Goal: Check status: Check status

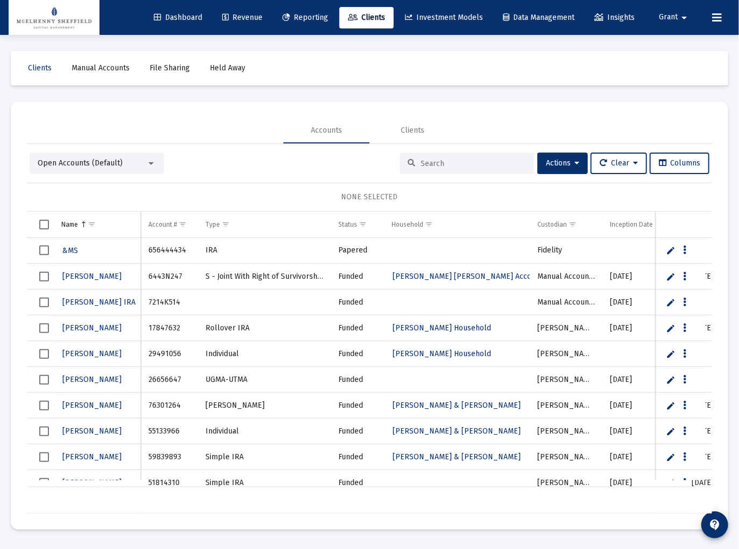
click at [302, 18] on span "Reporting" at bounding box center [305, 17] width 46 height 9
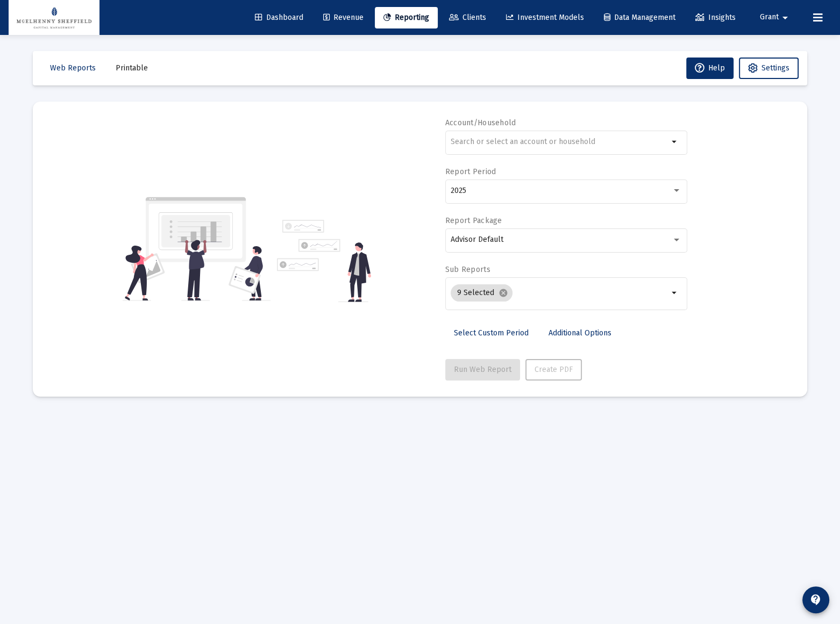
click at [736, 181] on div "Account/Household arrow_drop_down Report Period 2025 Report Package Advisor Def…" at bounding box center [420, 249] width 742 height 263
click at [491, 138] on input "text" at bounding box center [559, 142] width 218 height 9
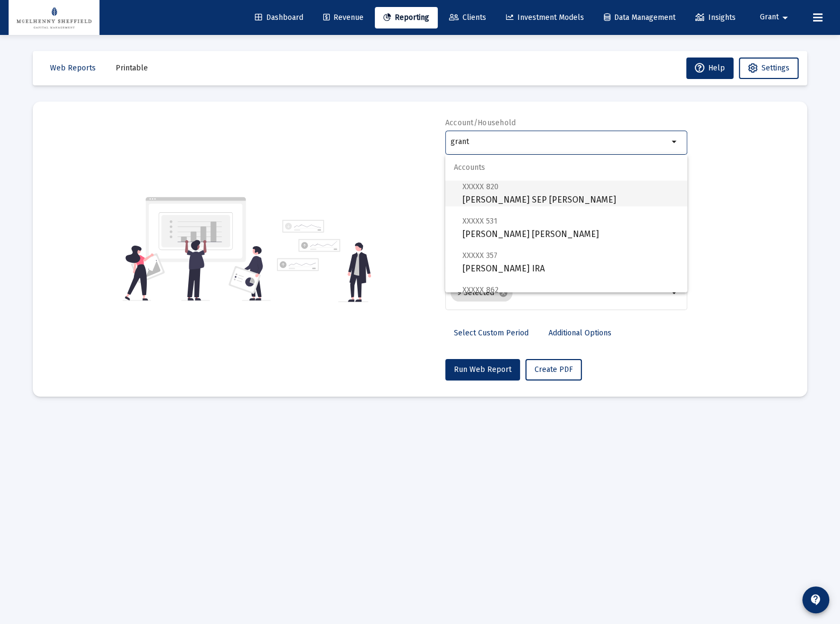
scroll to position [48, 0]
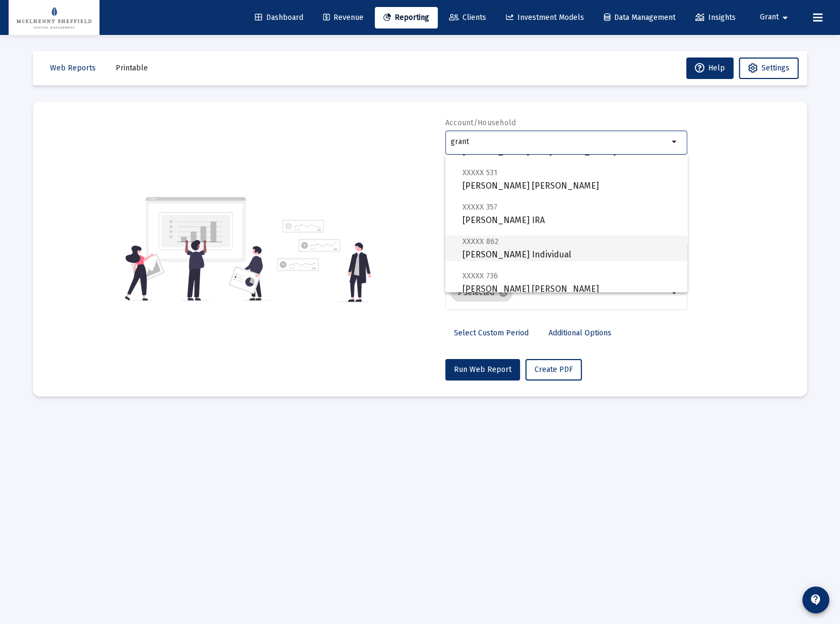
click at [487, 244] on span "XXXXX 862" at bounding box center [480, 241] width 36 height 9
type input "[PERSON_NAME] Individual"
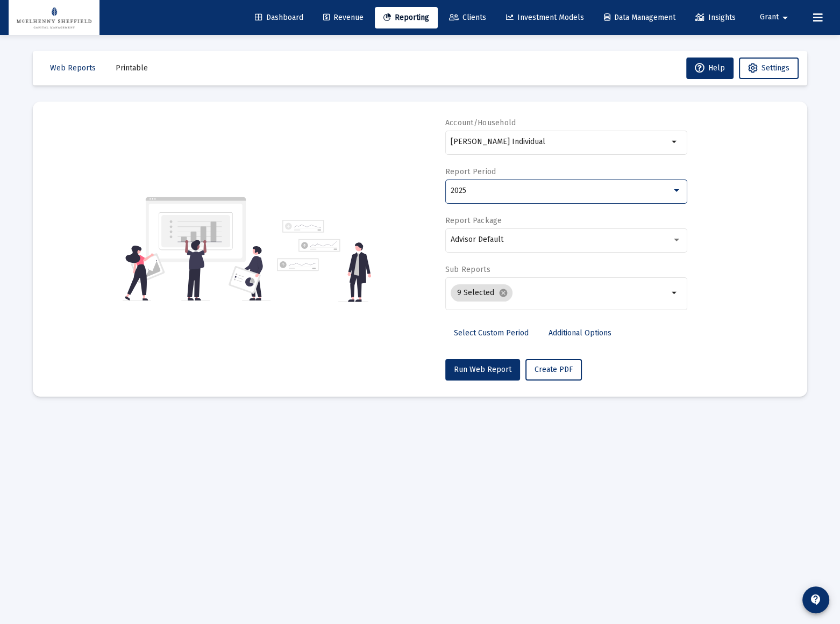
click at [518, 189] on div "2025" at bounding box center [560, 191] width 221 height 9
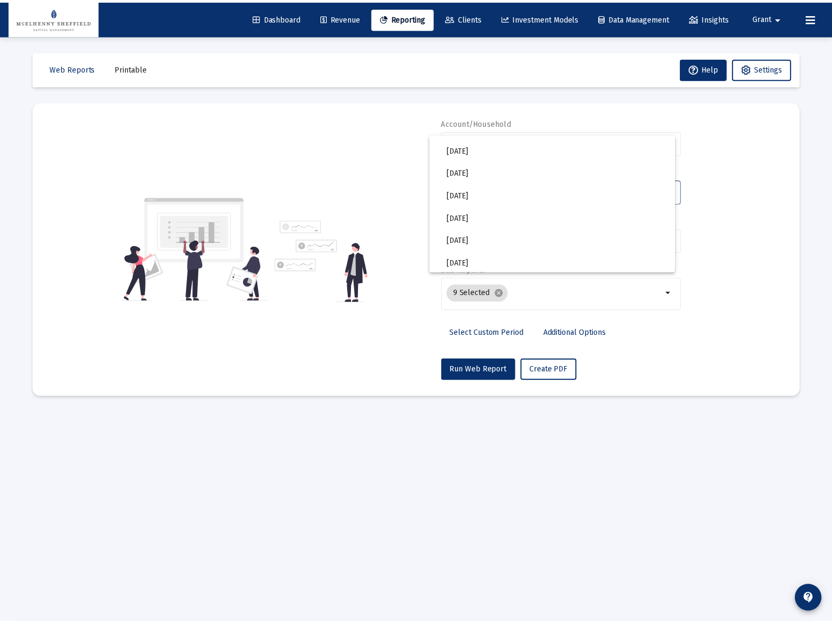
scroll to position [195, 0]
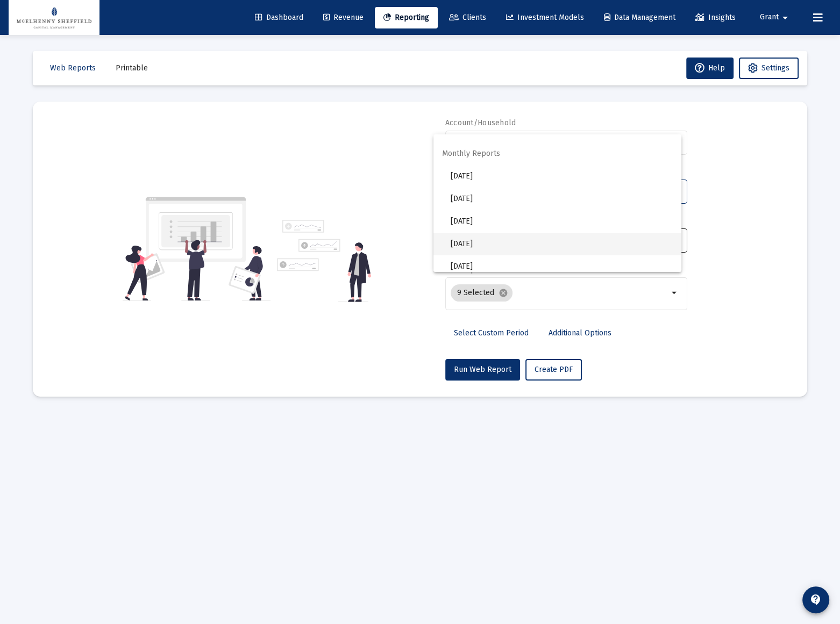
click at [471, 244] on span "[DATE]" at bounding box center [561, 244] width 222 height 23
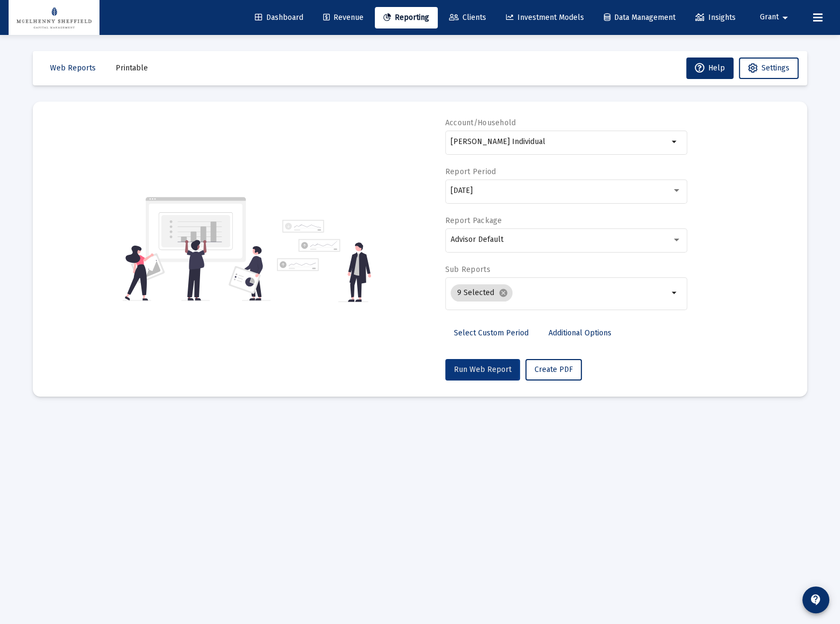
click at [473, 369] on span "Run Web Report" at bounding box center [483, 369] width 58 height 9
select select "View 1 month"
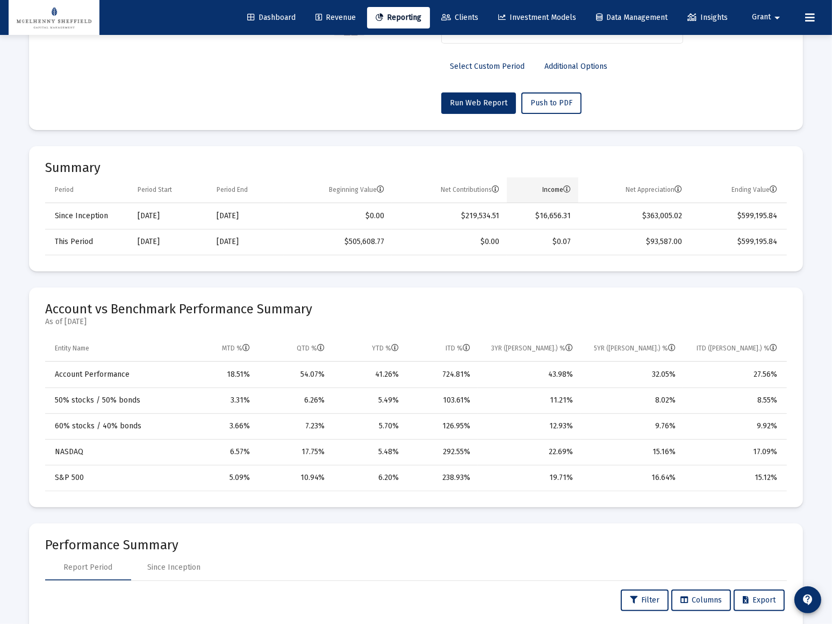
scroll to position [0, 0]
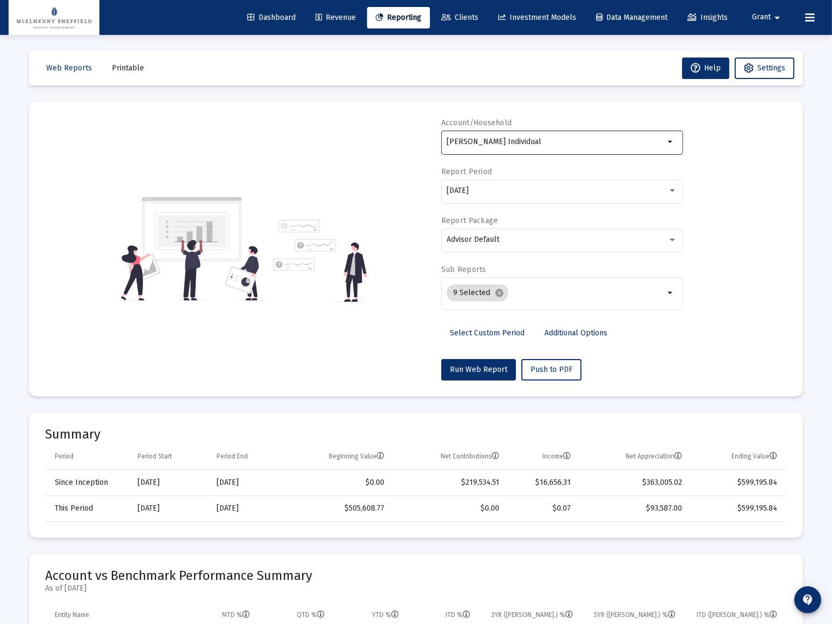
click at [537, 144] on input "[PERSON_NAME] Individual" at bounding box center [556, 142] width 218 height 9
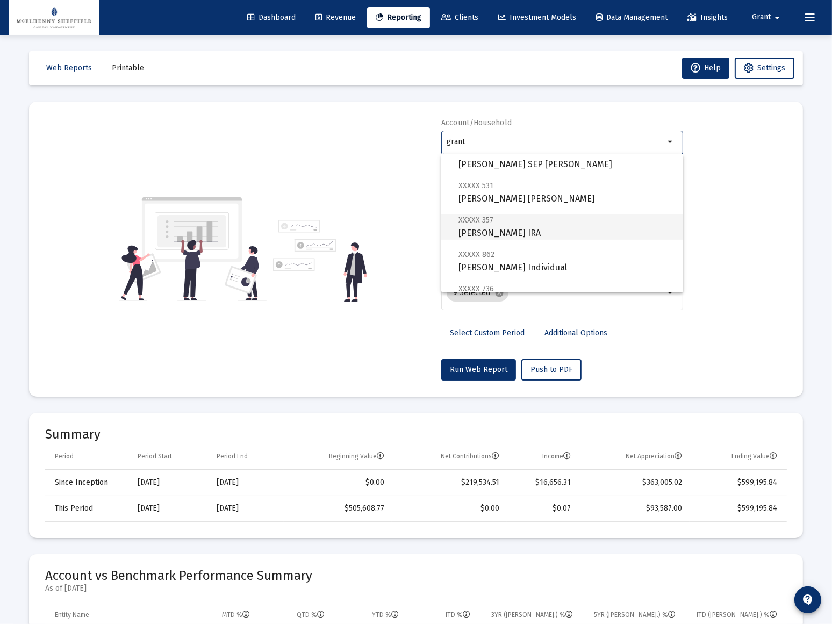
scroll to position [48, 0]
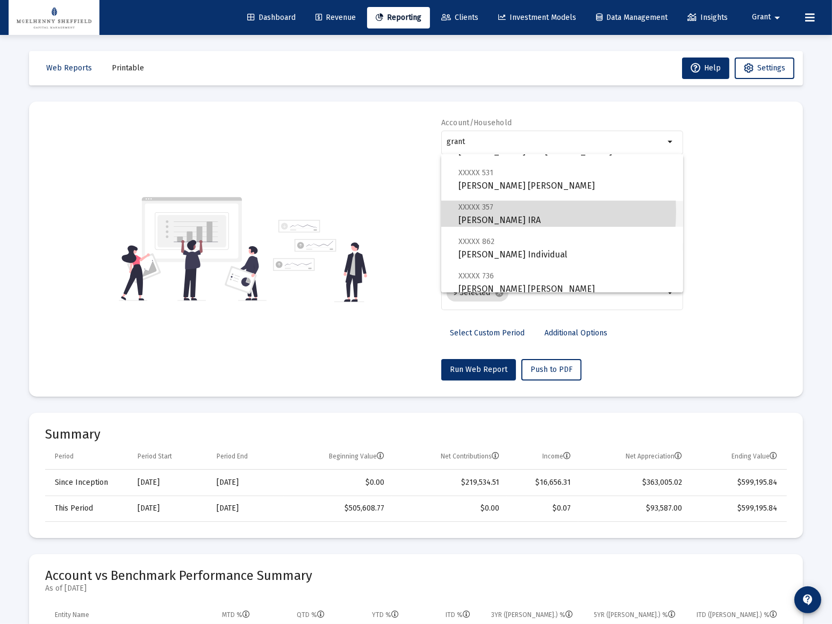
click at [484, 211] on span "XXXXX 357 [PERSON_NAME] Rollover IRA" at bounding box center [567, 214] width 216 height 26
type input "[PERSON_NAME] IRA"
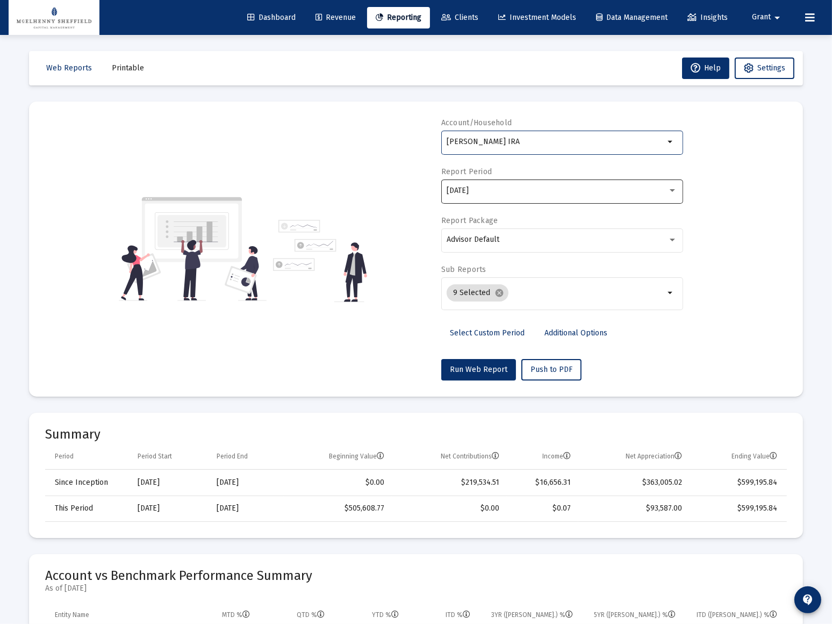
click at [503, 193] on div "[DATE]" at bounding box center [557, 191] width 221 height 9
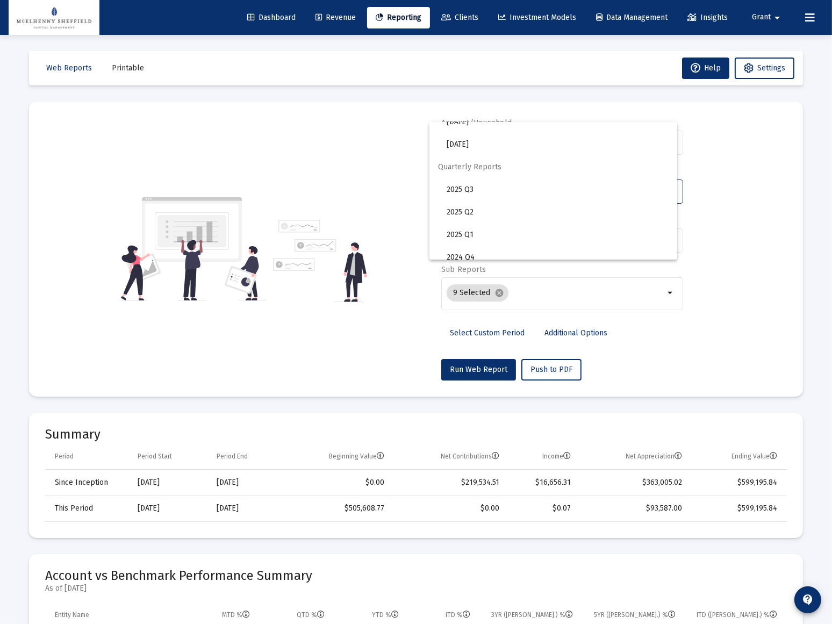
scroll to position [359, 0]
click at [461, 203] on span "2025 Q2" at bounding box center [558, 203] width 222 height 23
click at [474, 367] on span "Run Web Report" at bounding box center [479, 369] width 58 height 9
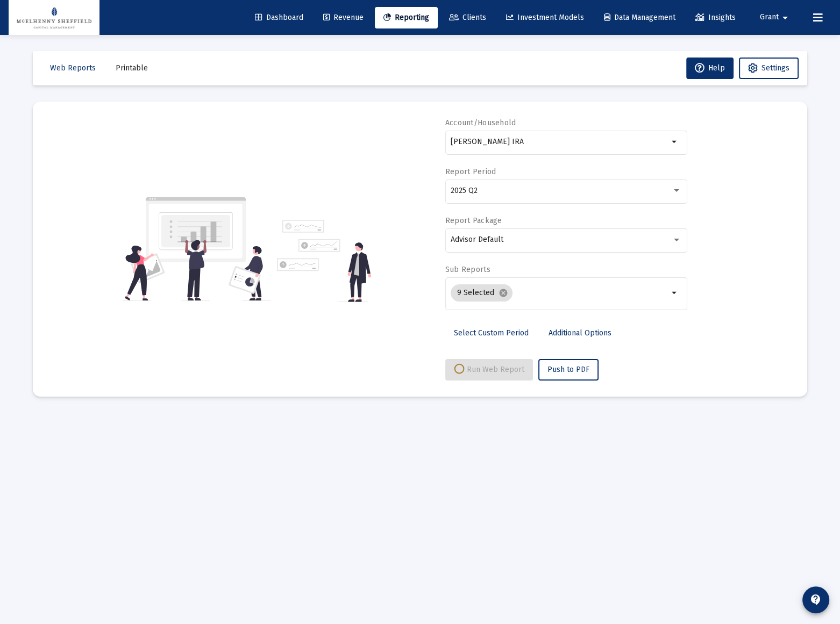
select select "View all"
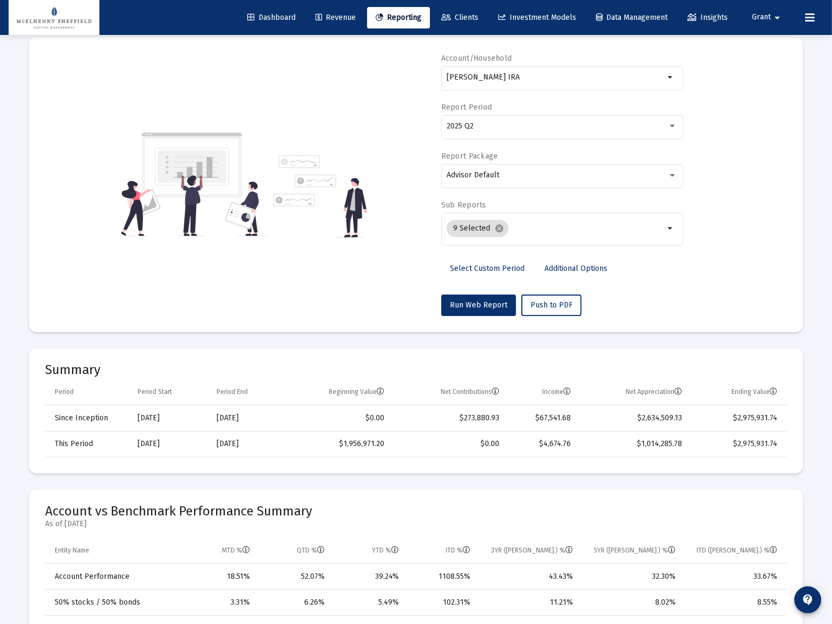
scroll to position [0, 0]
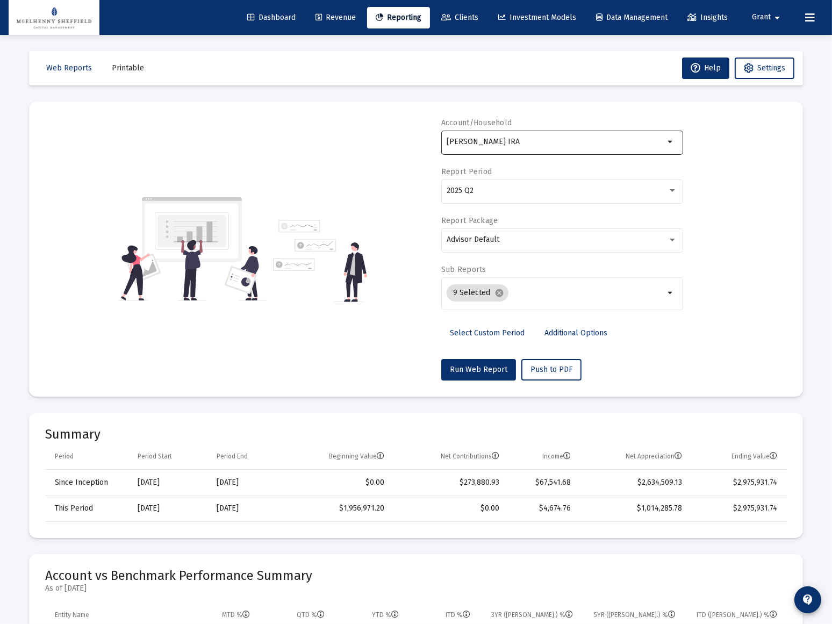
click at [552, 136] on div "[PERSON_NAME] IRA" at bounding box center [556, 141] width 218 height 26
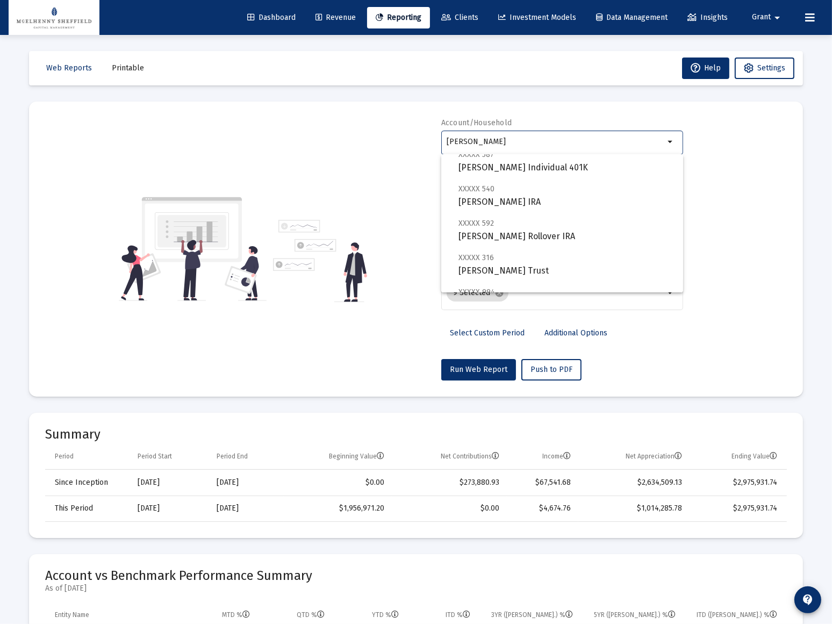
scroll to position [48, 0]
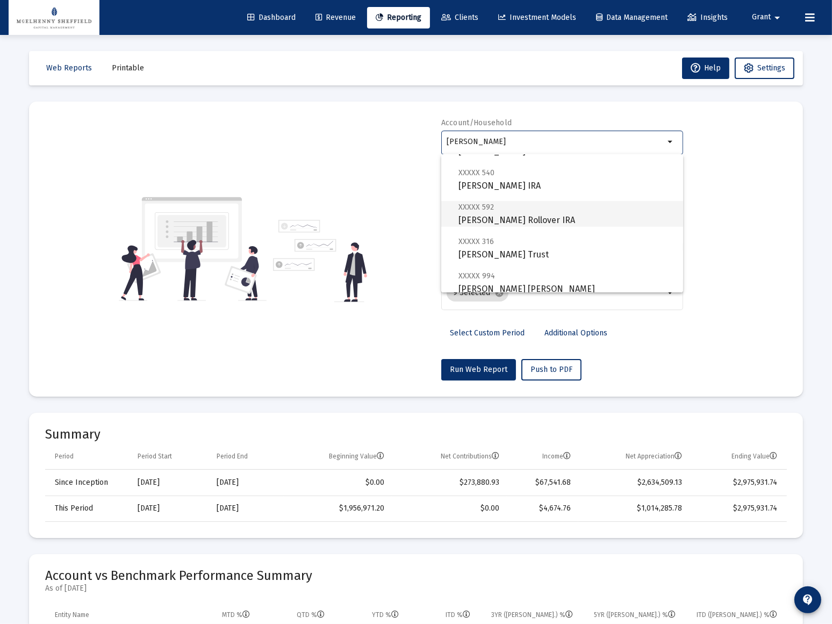
click at [490, 213] on span "XXXXX 592 [PERSON_NAME] Rollover IRA" at bounding box center [567, 214] width 216 height 26
type input "[PERSON_NAME] Rollover IRA"
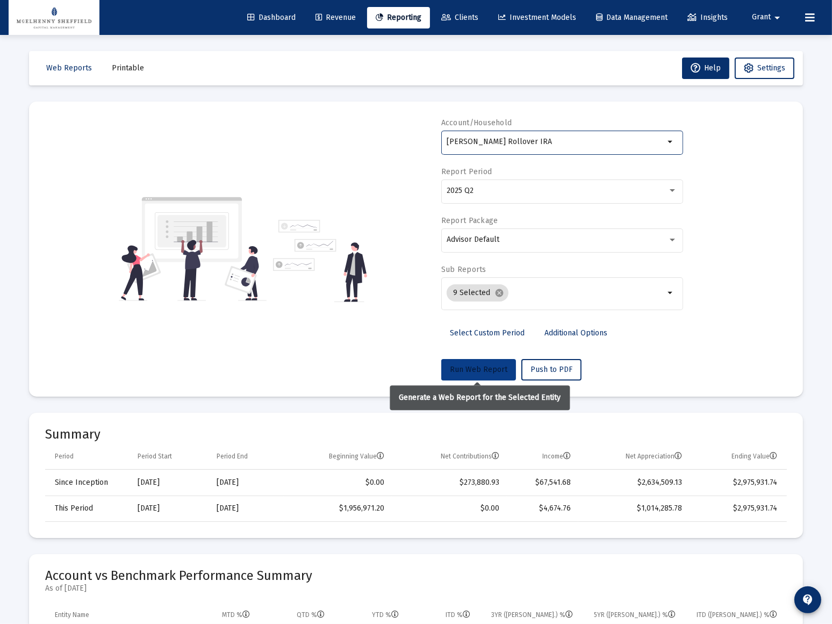
click at [466, 368] on span "Run Web Report" at bounding box center [479, 369] width 58 height 9
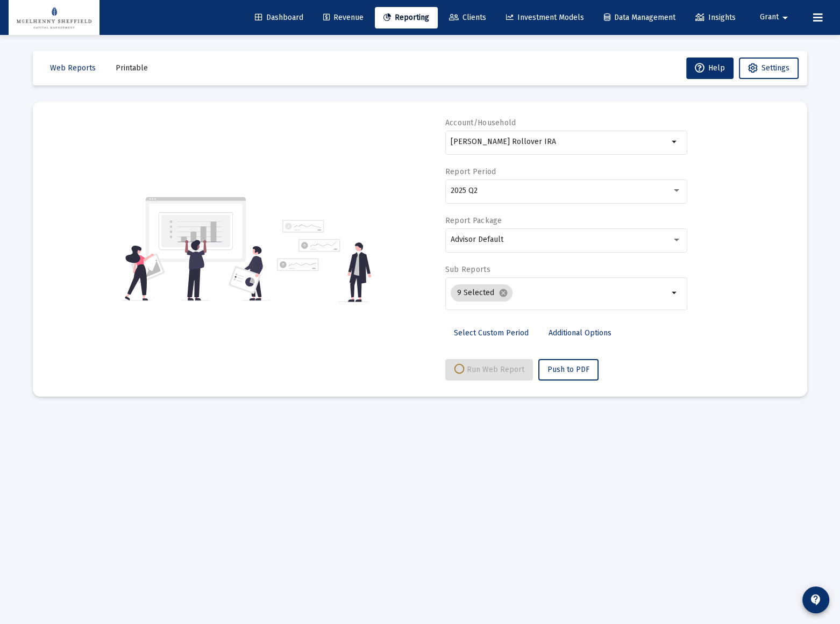
select select "View all"
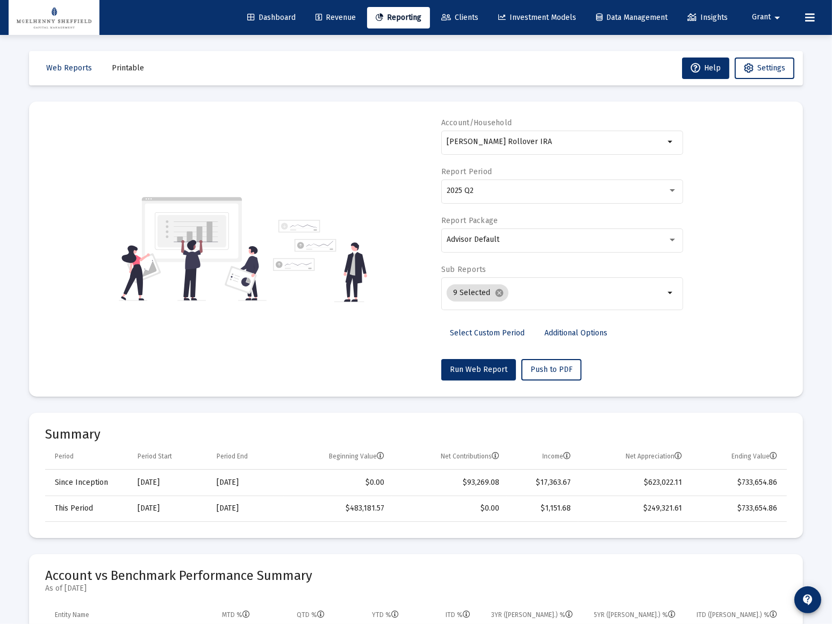
scroll to position [0, 0]
click at [543, 145] on input "[PERSON_NAME] Rollover IRA" at bounding box center [556, 142] width 218 height 9
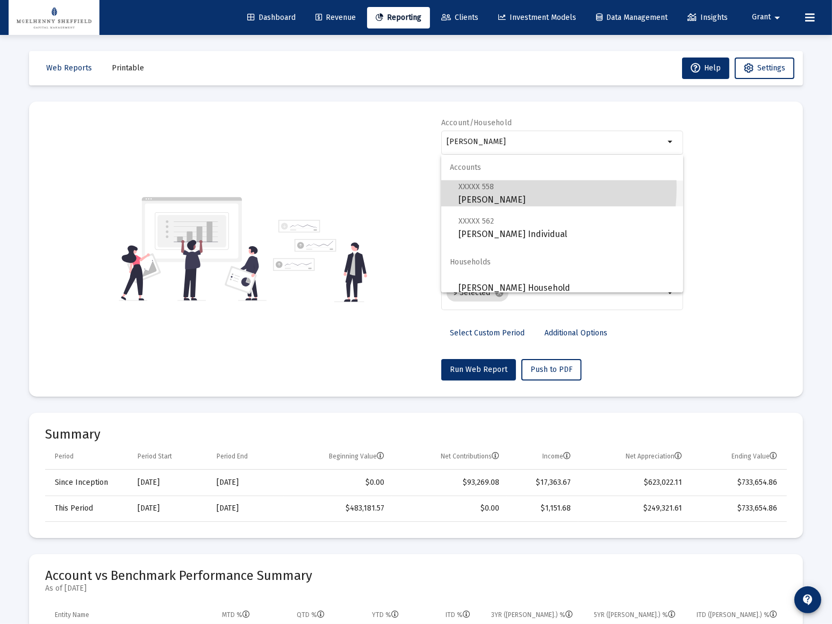
click at [485, 187] on span "XXXXX 558" at bounding box center [476, 186] width 35 height 9
type input "[PERSON_NAME]"
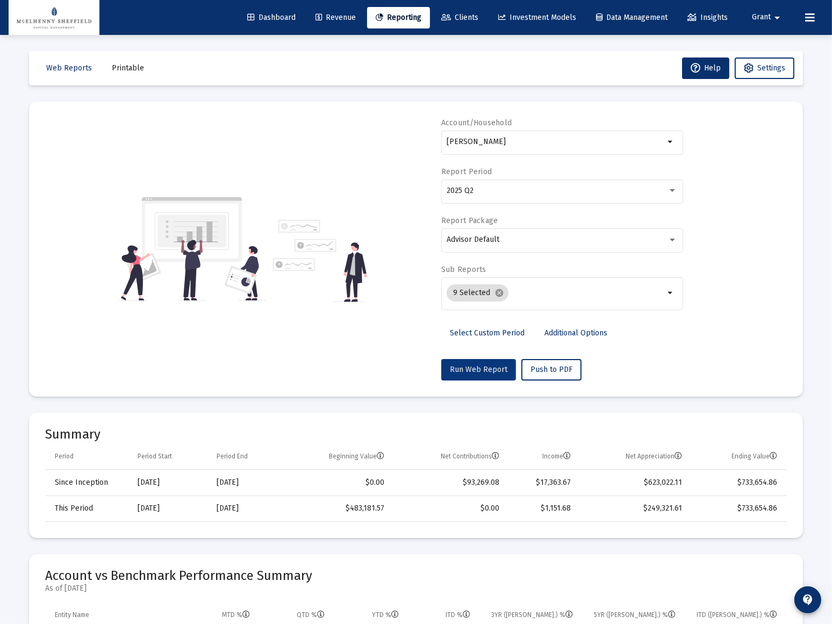
click at [460, 368] on span "Run Web Report" at bounding box center [479, 369] width 58 height 9
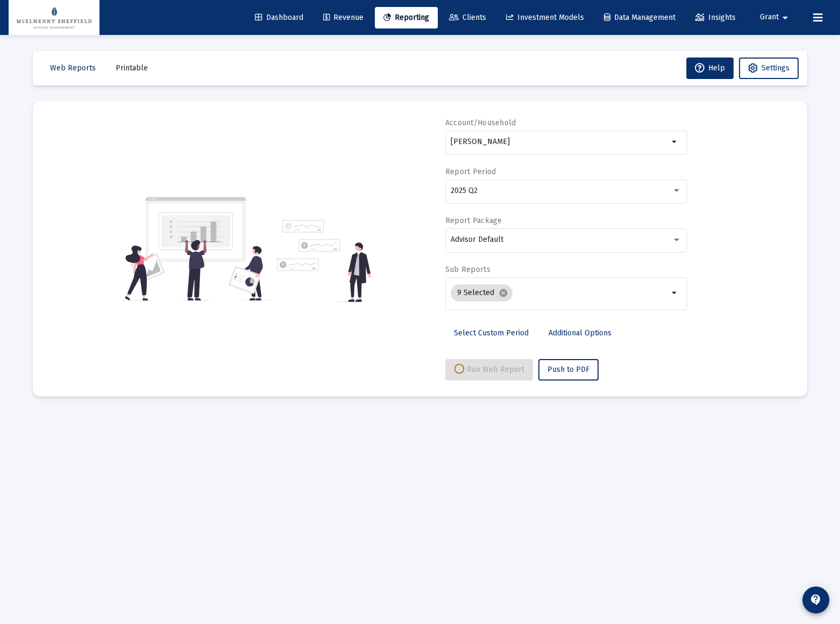
select select "View all"
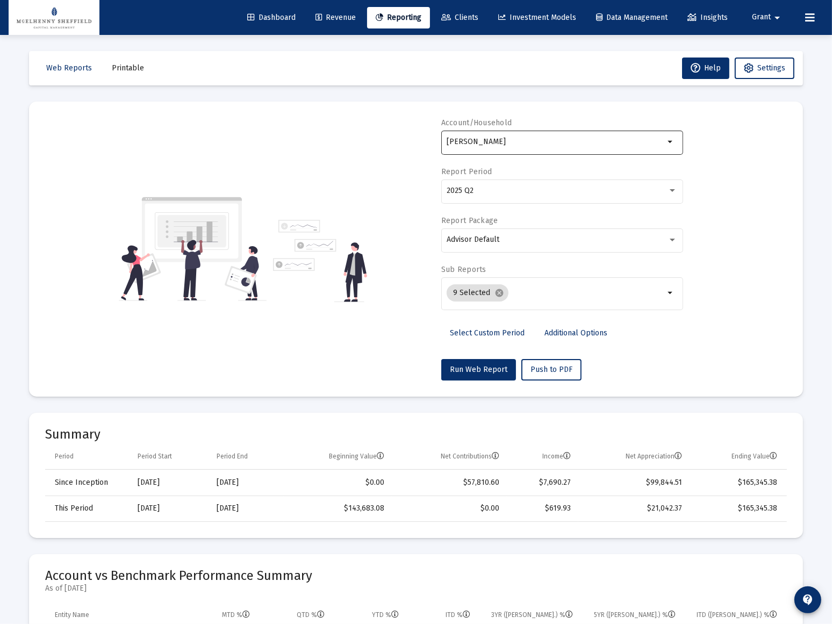
click at [599, 140] on input "[PERSON_NAME]" at bounding box center [556, 142] width 218 height 9
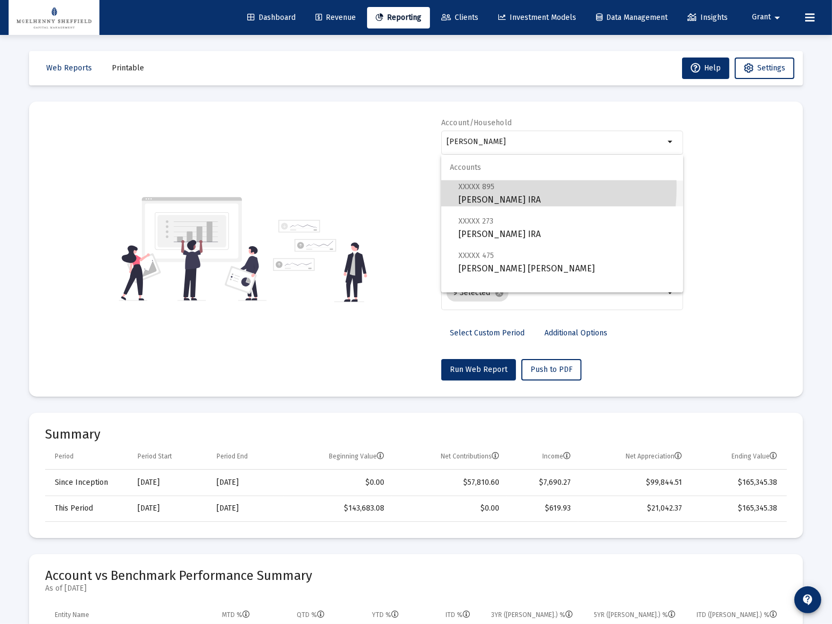
click at [476, 187] on span "XXXXX 895" at bounding box center [477, 186] width 36 height 9
type input "[PERSON_NAME] IRA"
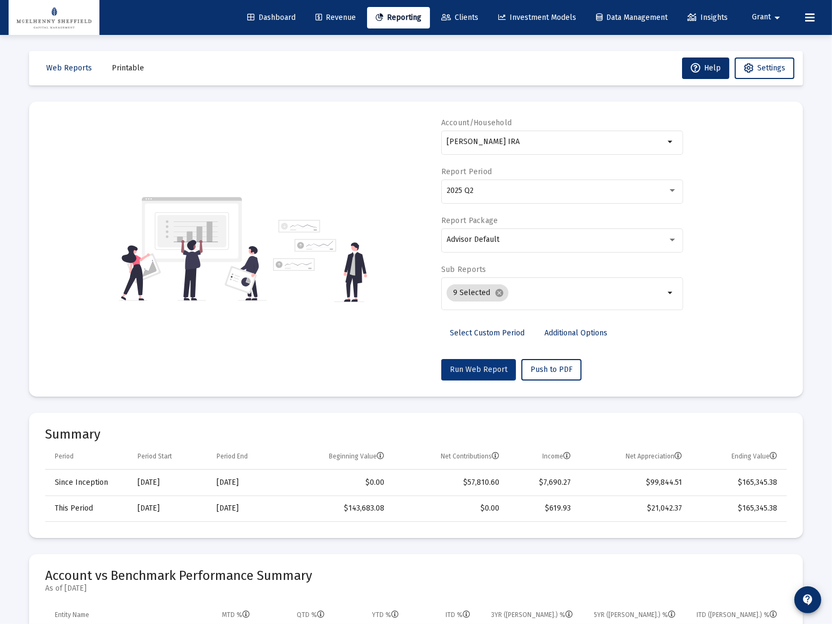
click at [471, 367] on span "Run Web Report" at bounding box center [479, 369] width 58 height 9
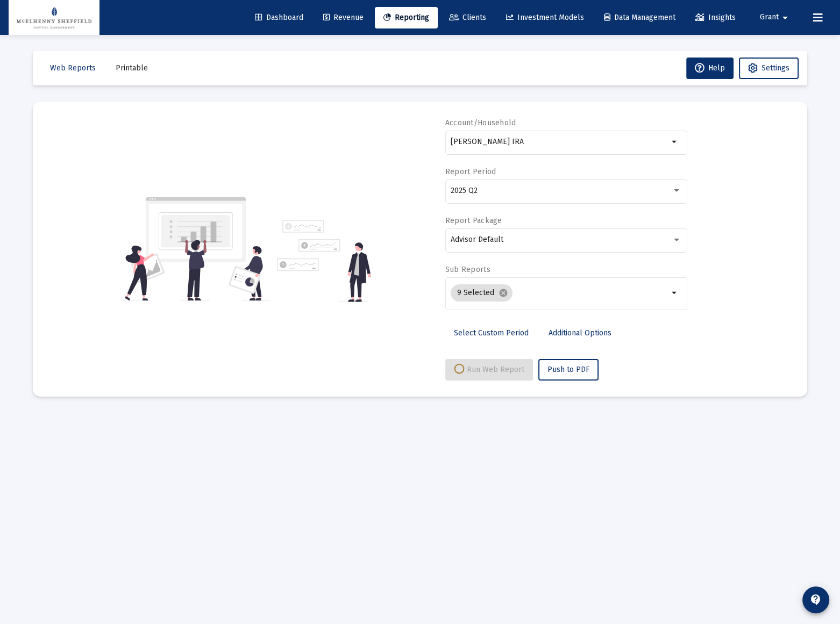
select select "View all"
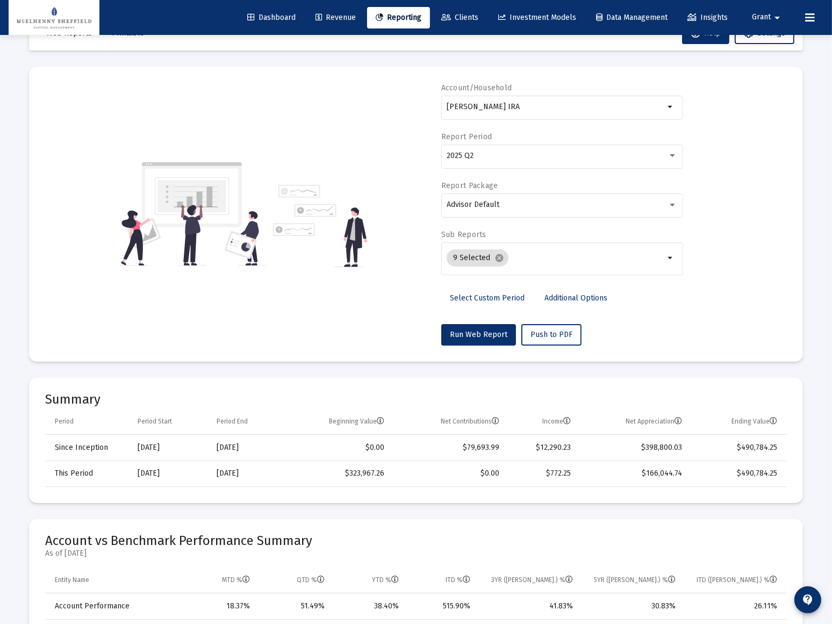
scroll to position [48, 0]
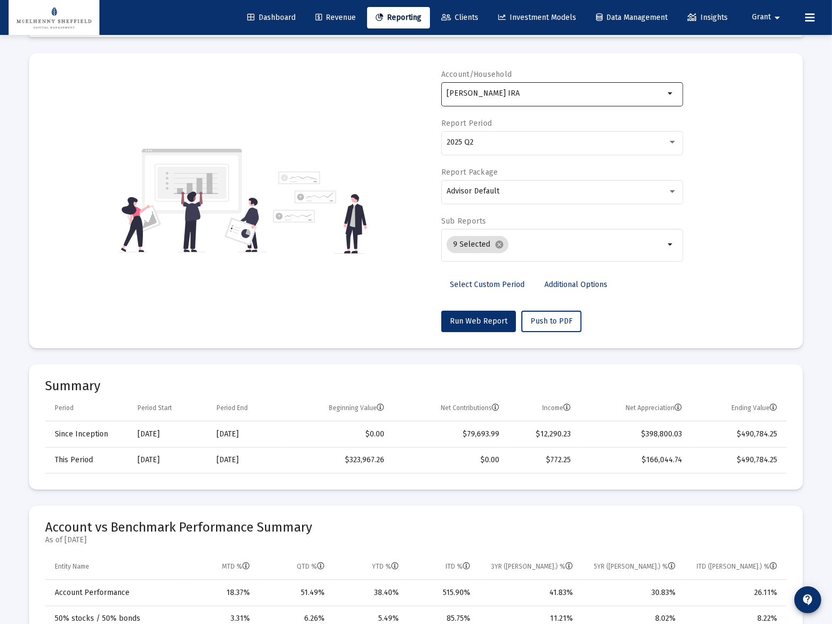
click at [579, 97] on input "[PERSON_NAME] IRA" at bounding box center [556, 93] width 218 height 9
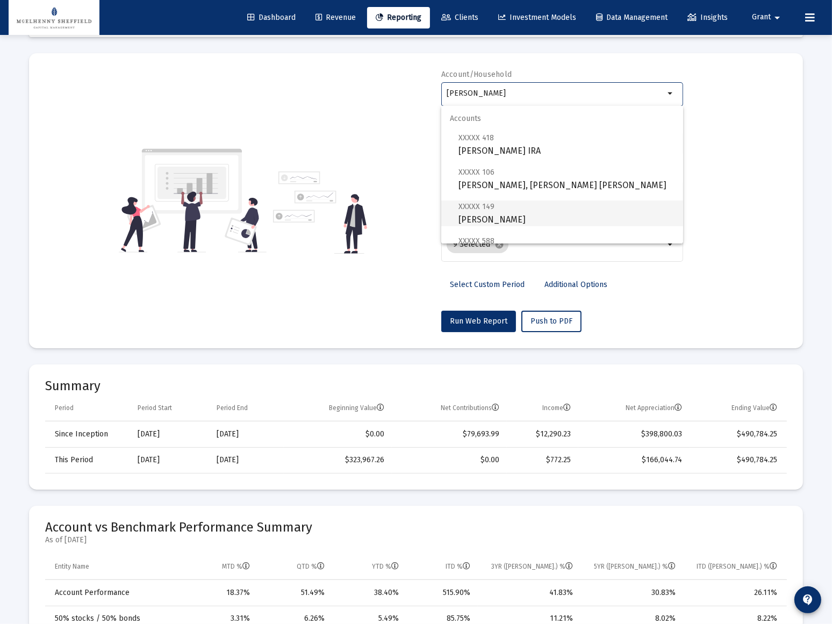
click at [489, 210] on span "XXXXX 149" at bounding box center [477, 206] width 36 height 9
type input "[PERSON_NAME]"
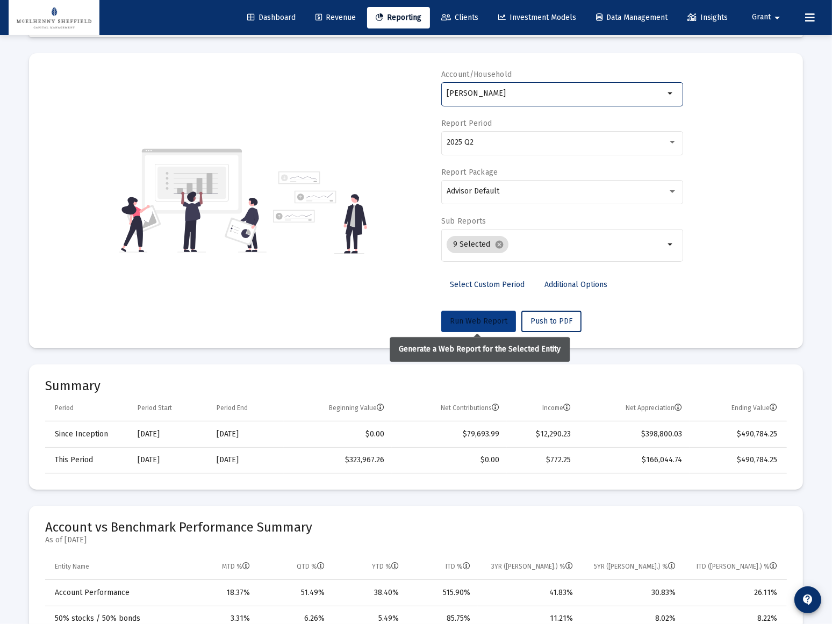
click at [475, 323] on span "Run Web Report" at bounding box center [479, 321] width 58 height 9
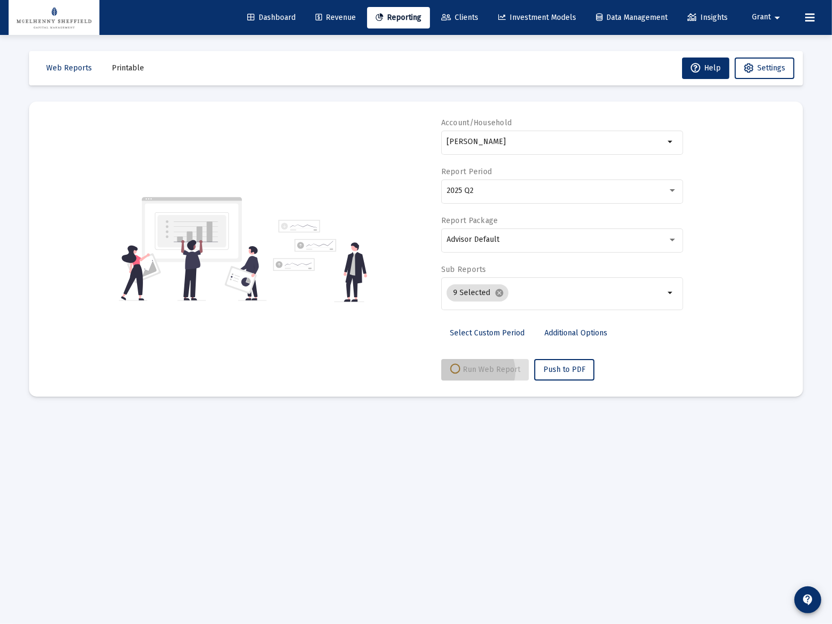
scroll to position [0, 0]
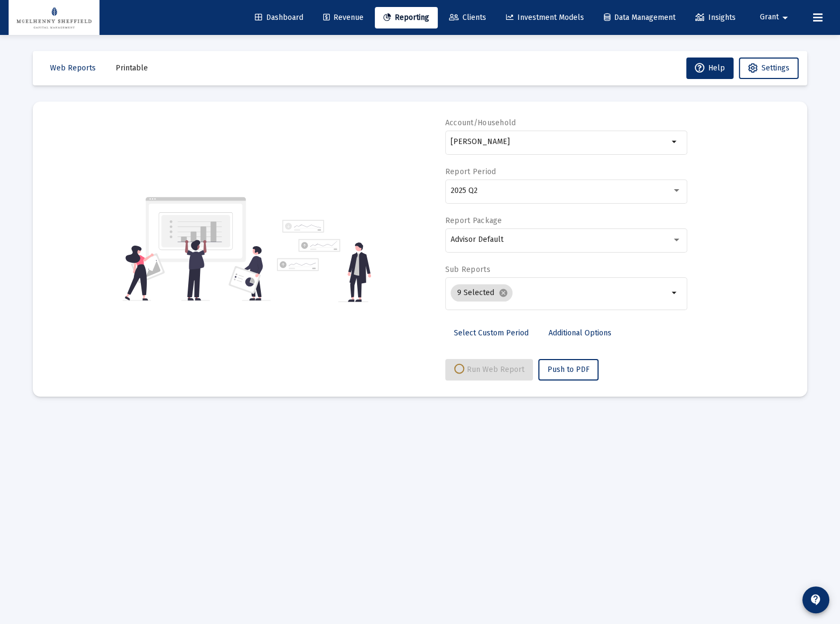
select select "View all"
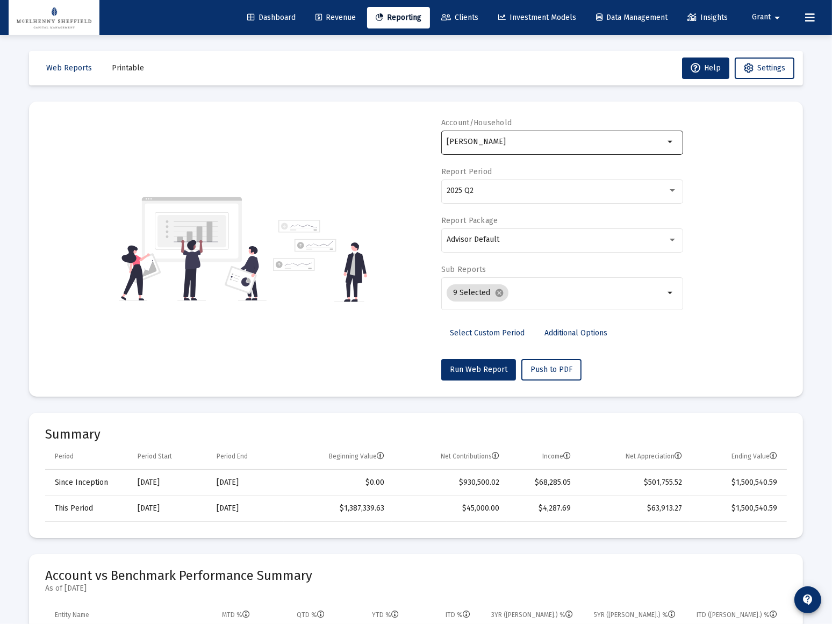
click at [547, 130] on div "[PERSON_NAME]" at bounding box center [556, 141] width 218 height 26
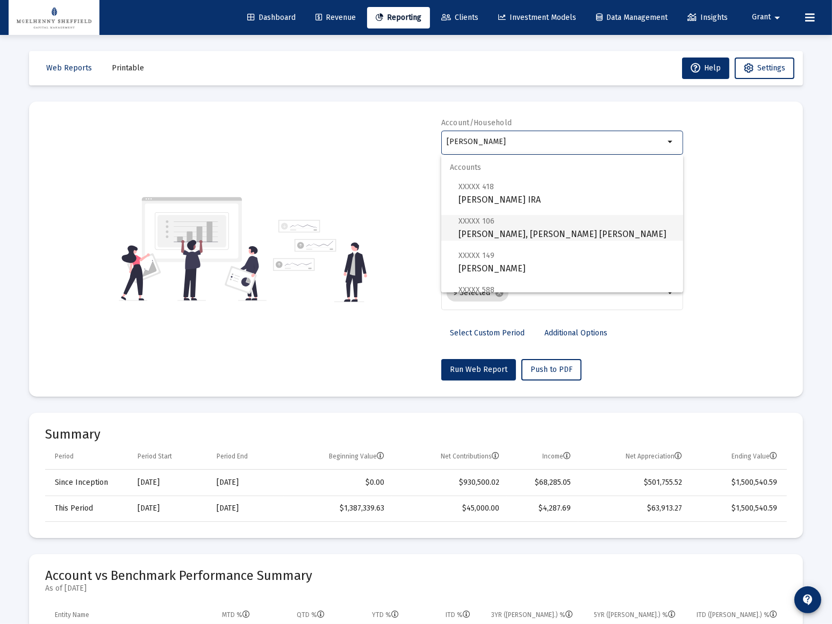
click at [483, 225] on span "XXXXX 106" at bounding box center [477, 221] width 36 height 9
type input "[PERSON_NAME], [PERSON_NAME] [PERSON_NAME]"
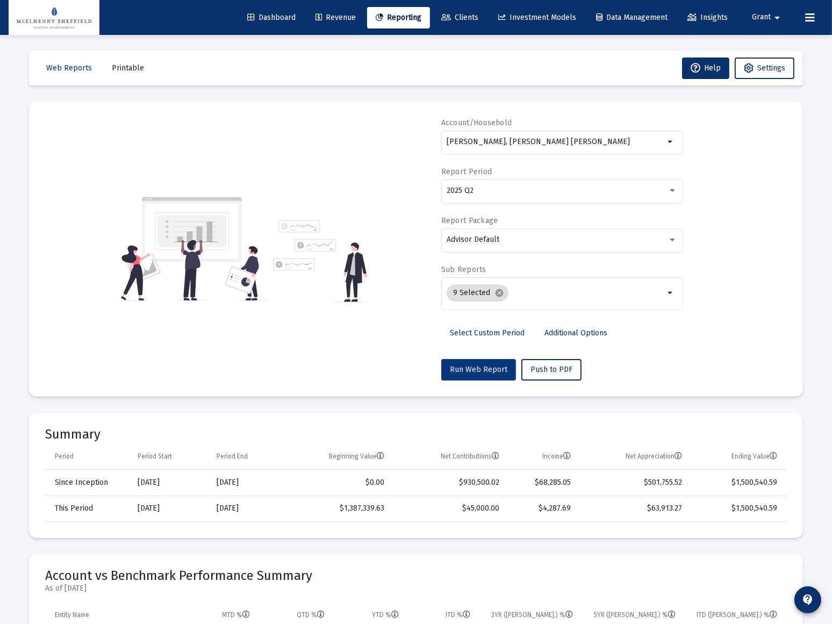
click at [477, 368] on span "Run Web Report" at bounding box center [479, 369] width 58 height 9
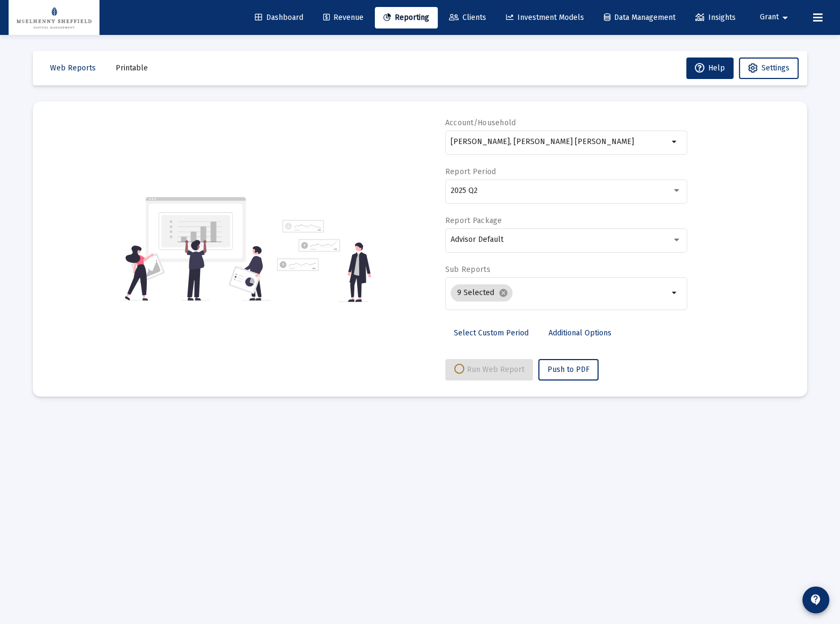
select select "View all"
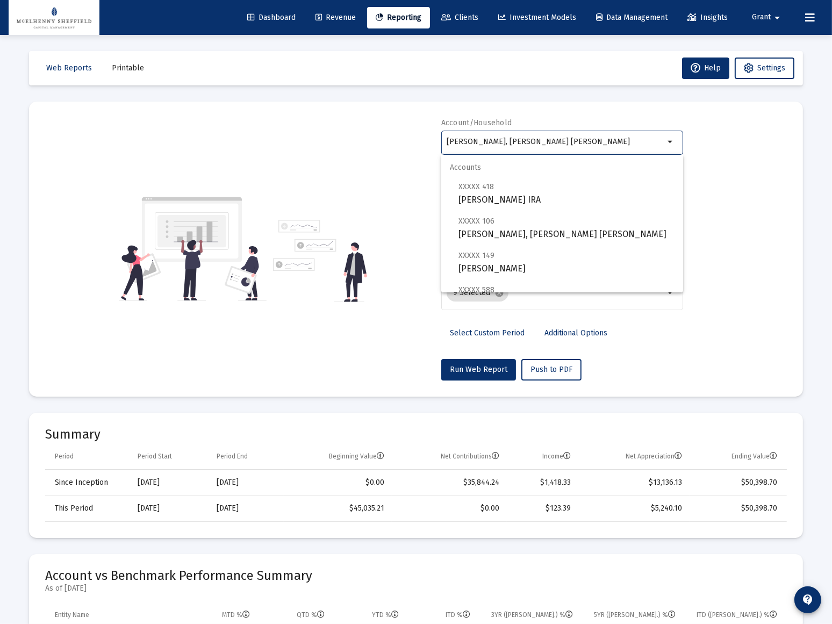
click at [560, 139] on input "[PERSON_NAME], [PERSON_NAME] [PERSON_NAME]" at bounding box center [556, 142] width 218 height 9
click at [505, 196] on span "XXXXX 418 [PERSON_NAME] IRA" at bounding box center [567, 193] width 216 height 26
type input "[PERSON_NAME] IRA"
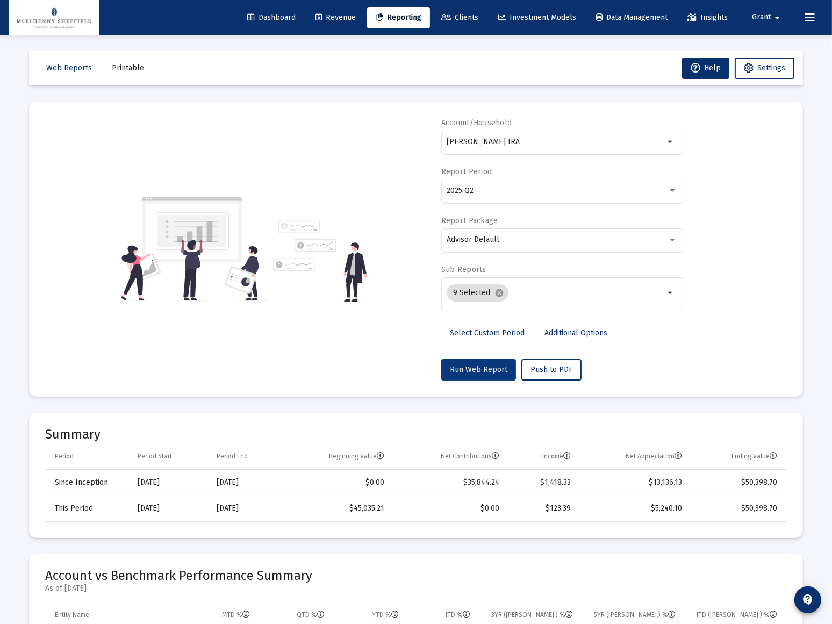
click at [480, 366] on span "Run Web Report" at bounding box center [479, 369] width 58 height 9
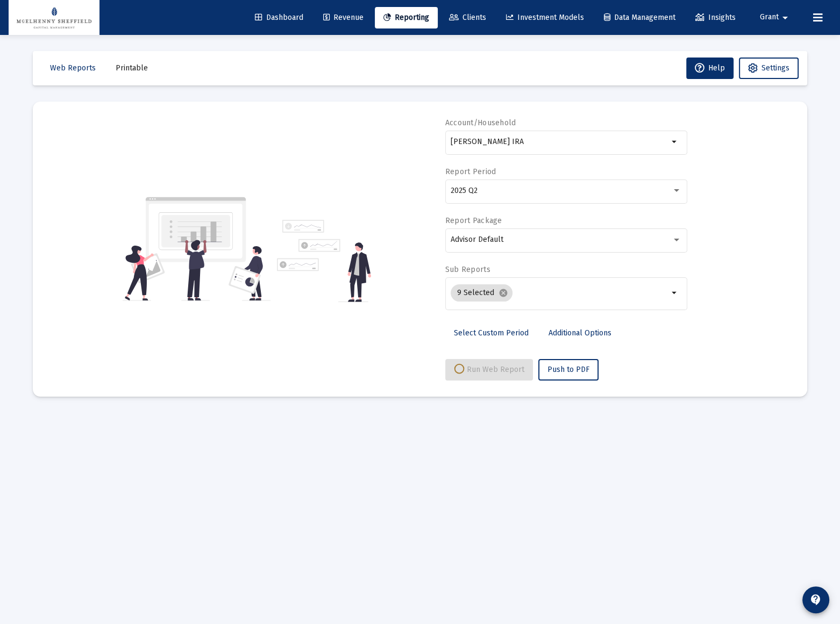
select select "View all"
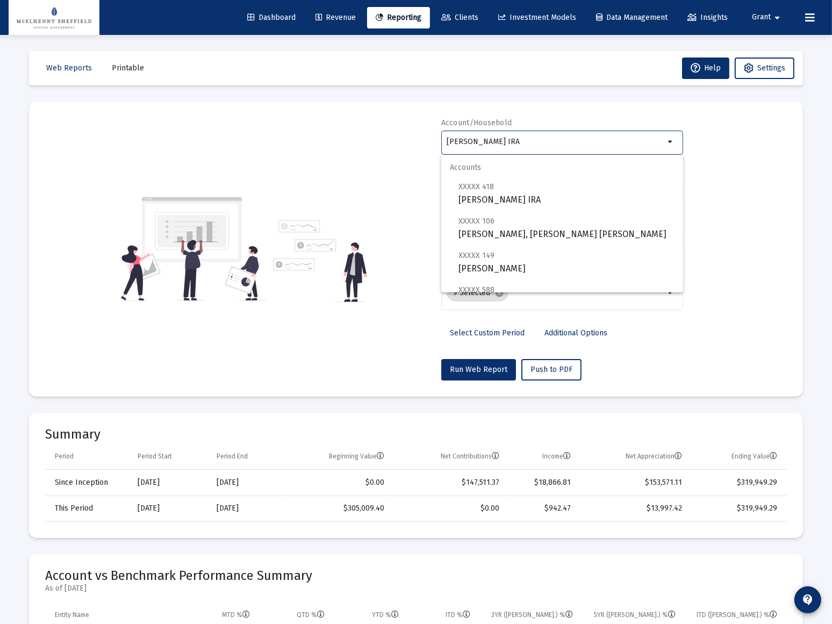
click at [566, 144] on input "[PERSON_NAME] IRA" at bounding box center [556, 142] width 218 height 9
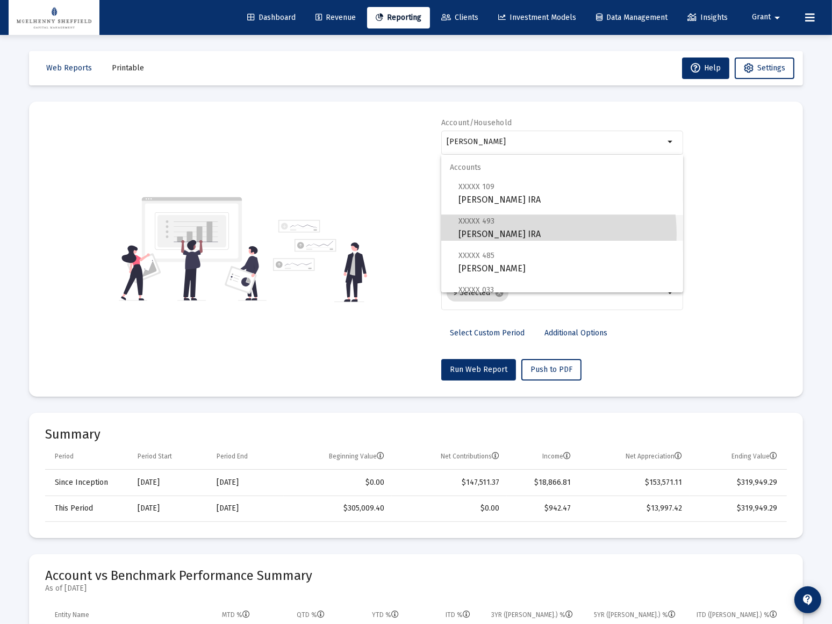
click at [518, 234] on span "XXXXX 493 [PERSON_NAME] IRA" at bounding box center [567, 227] width 216 height 26
type input "[PERSON_NAME] IRA"
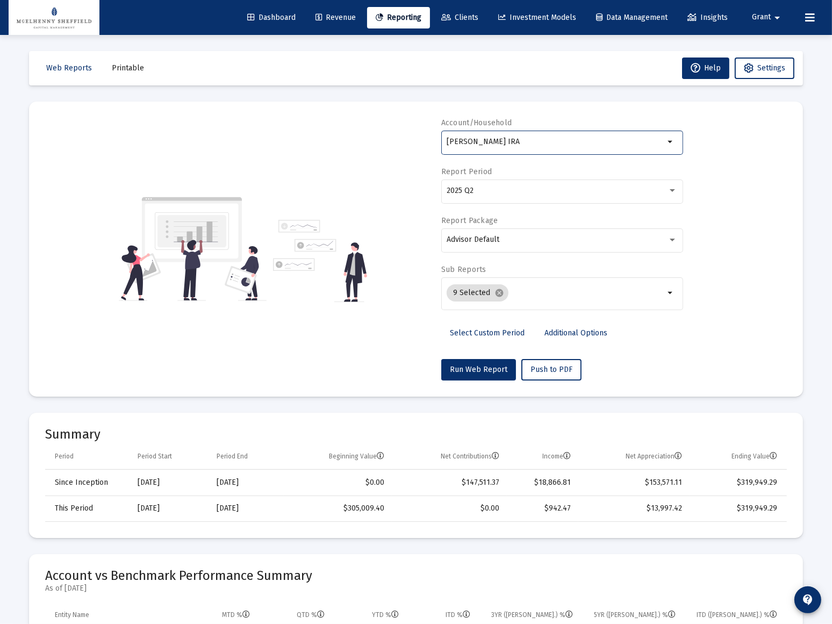
click at [467, 355] on div "Account/Household [PERSON_NAME] IRA arrow_drop_down Report Period 2025 Q2 Repor…" at bounding box center [562, 249] width 242 height 263
click at [471, 366] on span "Run Web Report" at bounding box center [479, 369] width 58 height 9
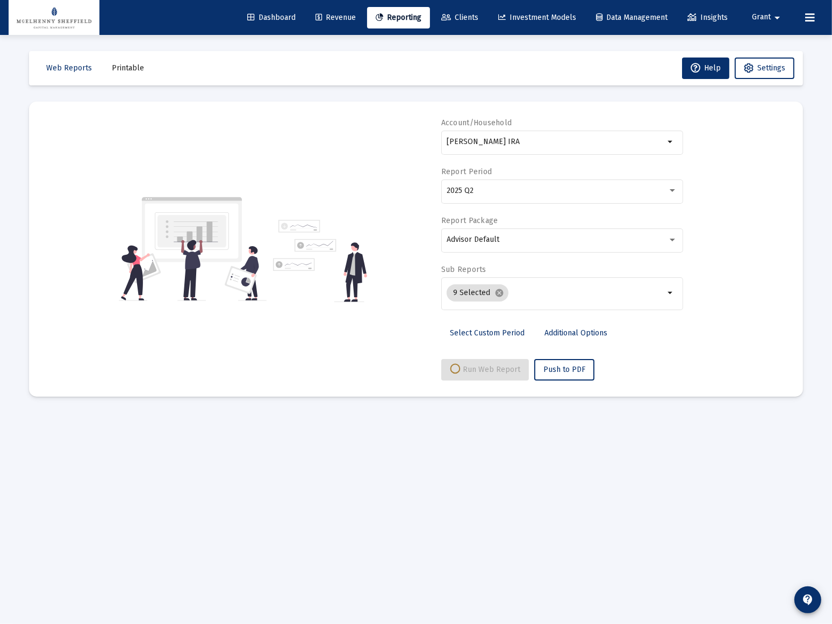
select select "View all"
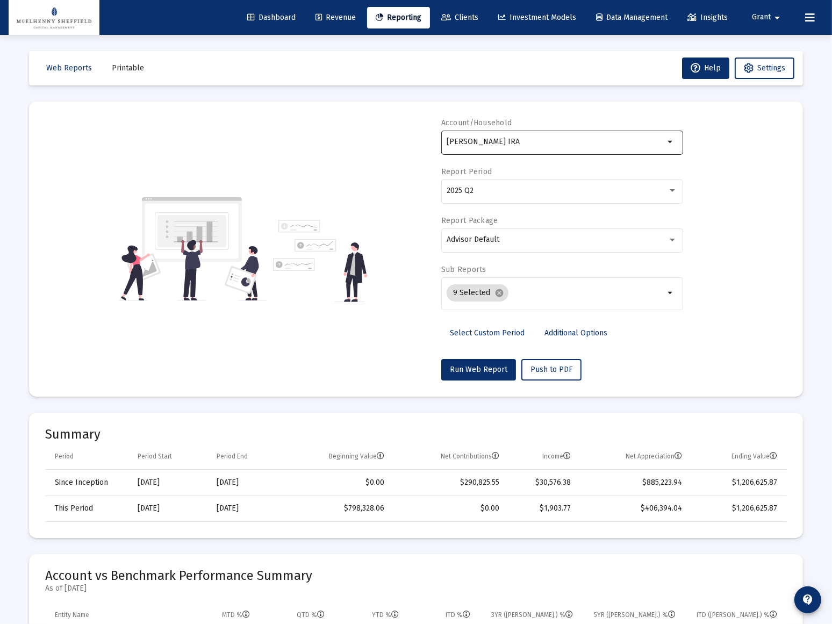
click at [629, 142] on input "[PERSON_NAME] IRA" at bounding box center [556, 142] width 218 height 9
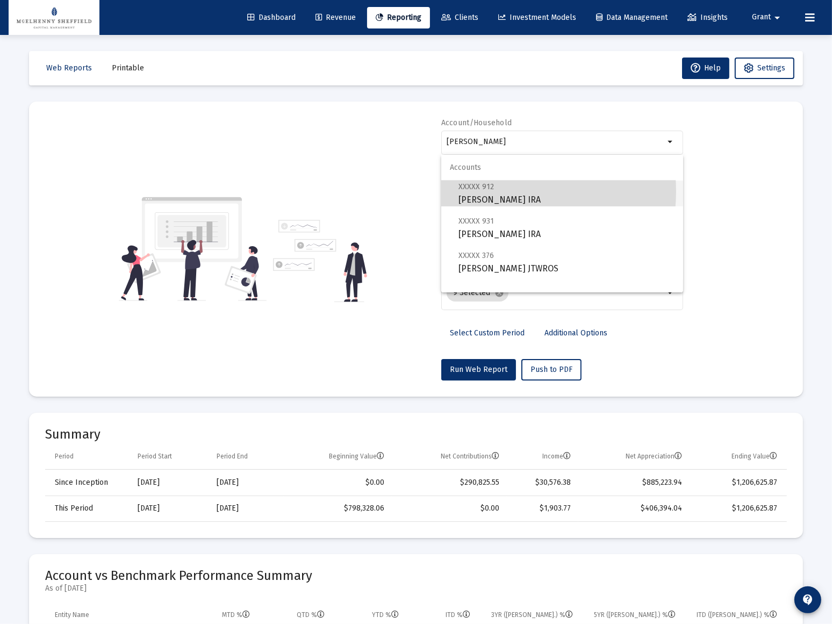
click at [491, 191] on span "XXXXX 912 [PERSON_NAME] Rollover [PERSON_NAME]" at bounding box center [567, 193] width 216 height 26
type input "[PERSON_NAME] IRA"
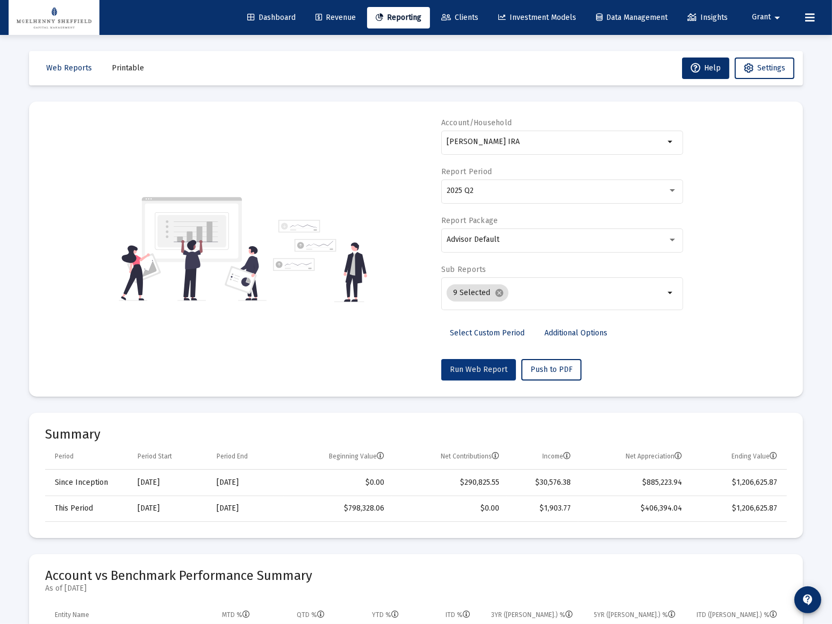
click at [478, 367] on span "Run Web Report" at bounding box center [479, 369] width 58 height 9
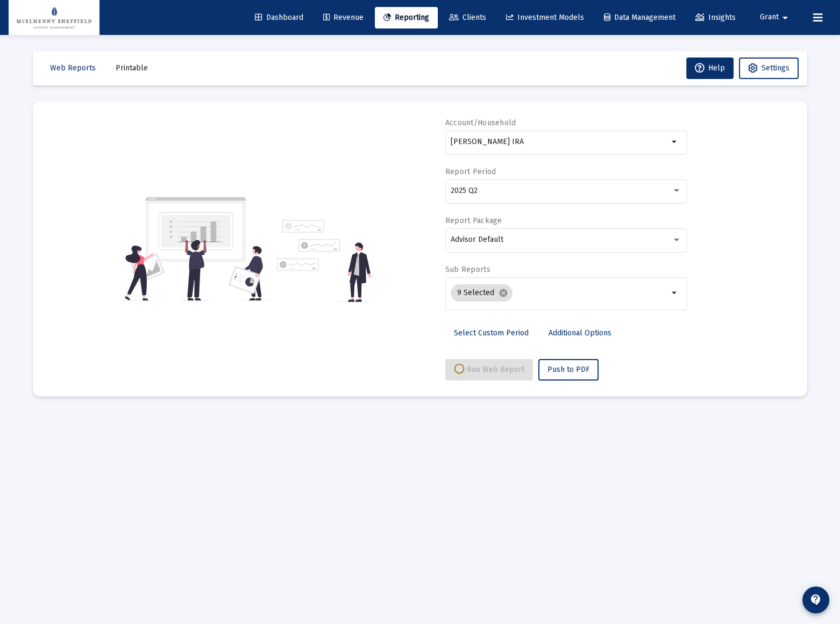
select select "View all"
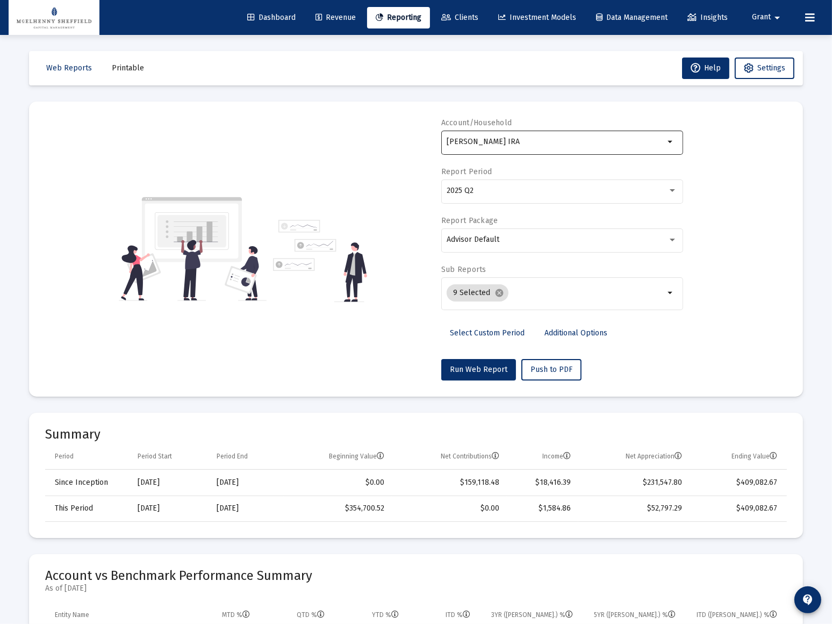
click at [550, 140] on input "[PERSON_NAME] IRA" at bounding box center [556, 142] width 218 height 9
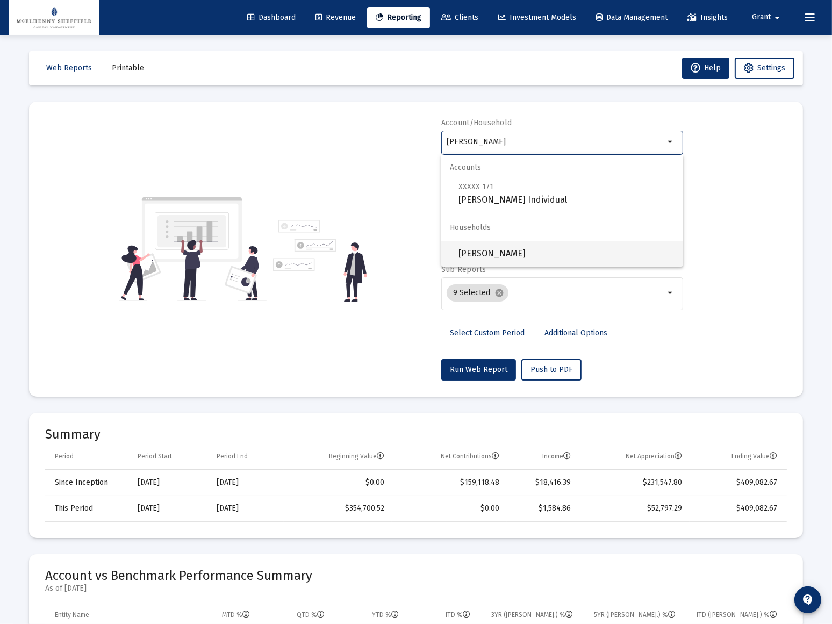
click at [515, 249] on span "[PERSON_NAME]" at bounding box center [567, 254] width 216 height 26
type input "[PERSON_NAME]"
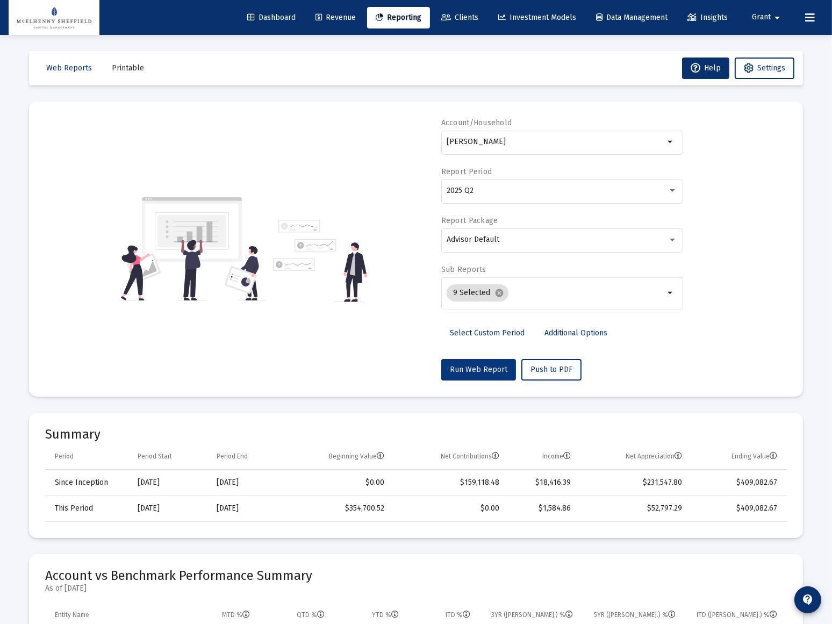
click at [480, 370] on span "Run Web Report" at bounding box center [479, 369] width 58 height 9
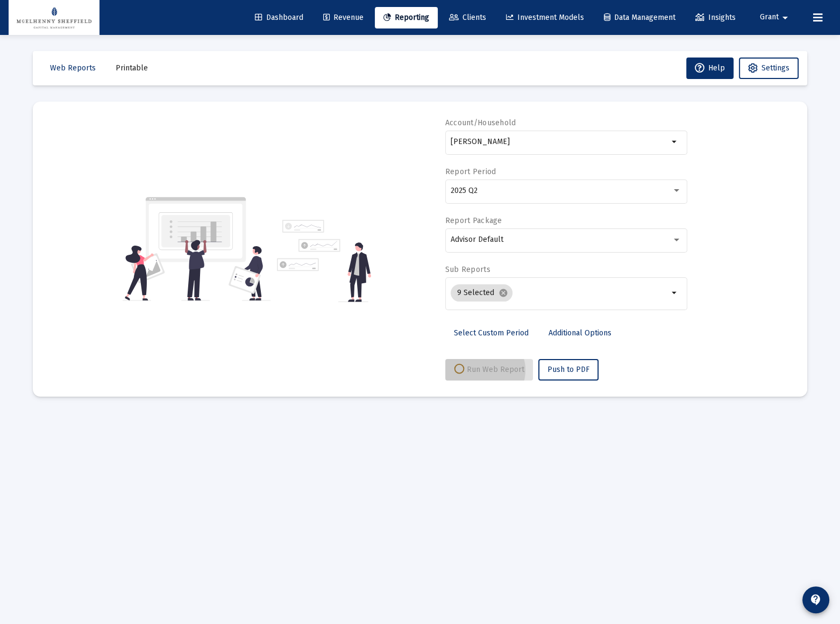
select select "View all"
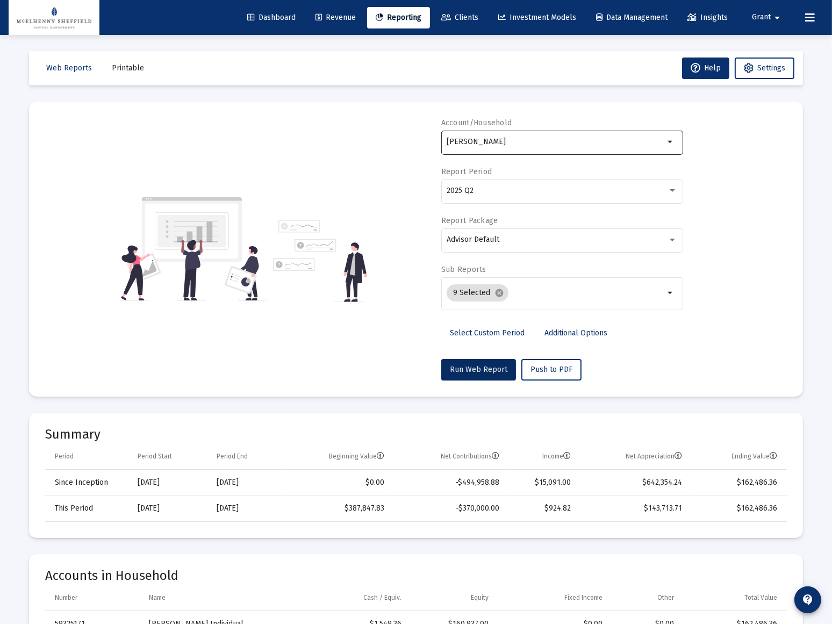
click at [539, 136] on div "[PERSON_NAME]" at bounding box center [556, 141] width 218 height 26
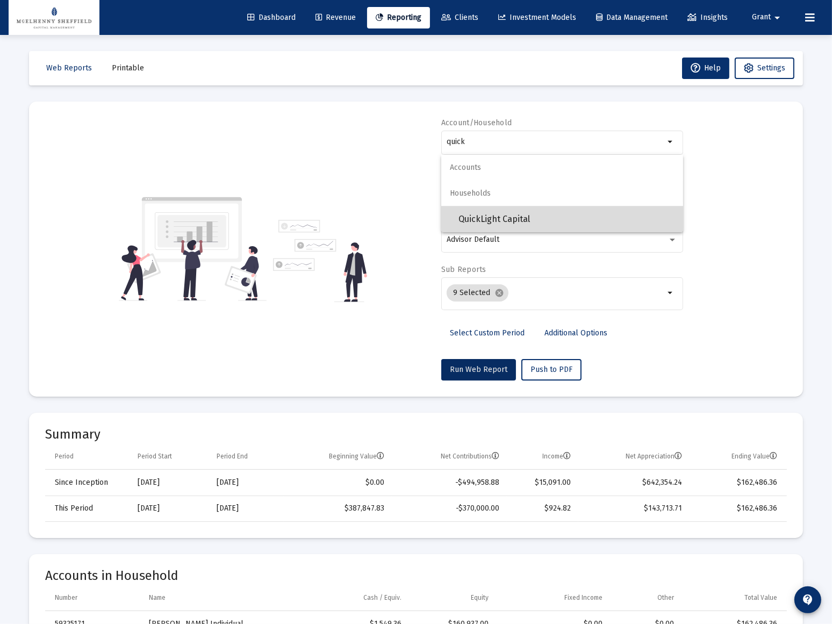
click at [499, 217] on span "QuickLight Capital" at bounding box center [567, 219] width 216 height 26
type input "QuickLight Capital"
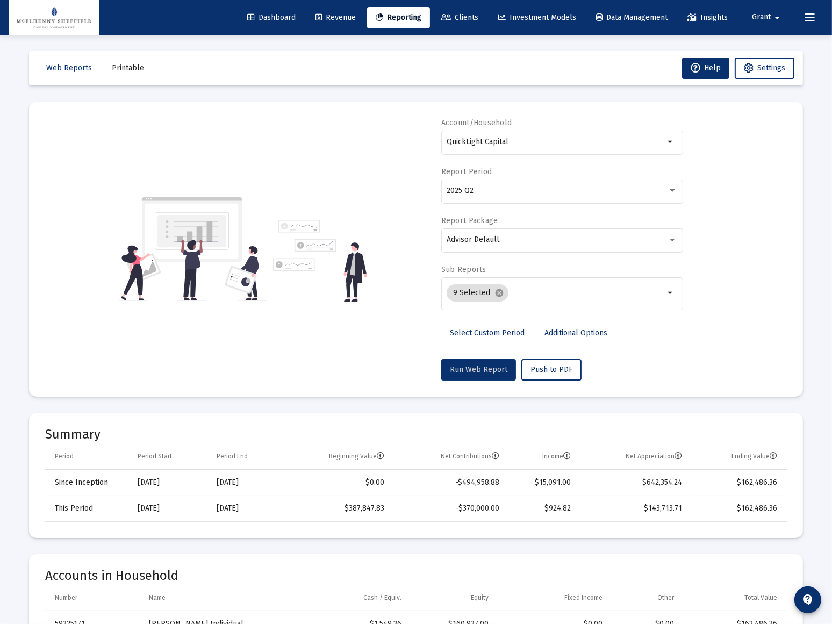
click at [482, 371] on span "Run Web Report" at bounding box center [479, 369] width 58 height 9
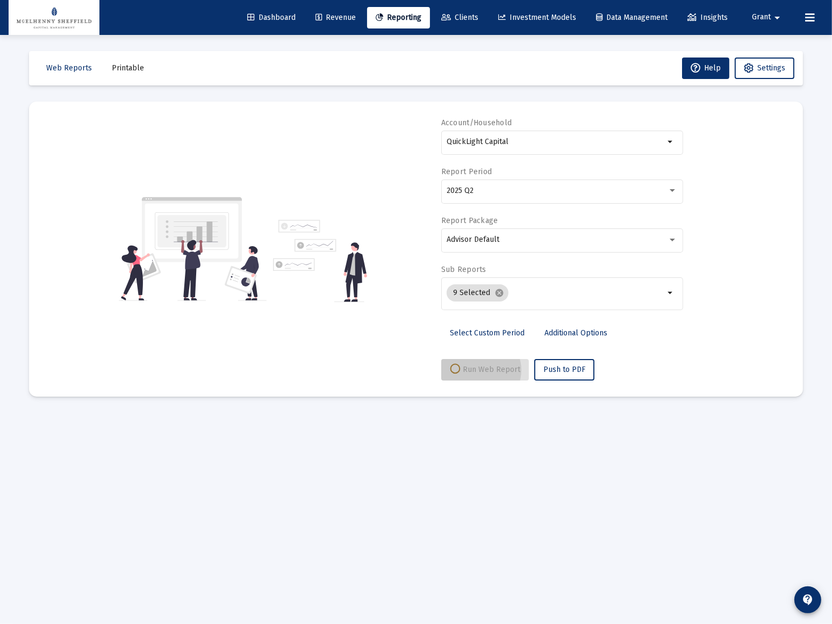
select select "View all"
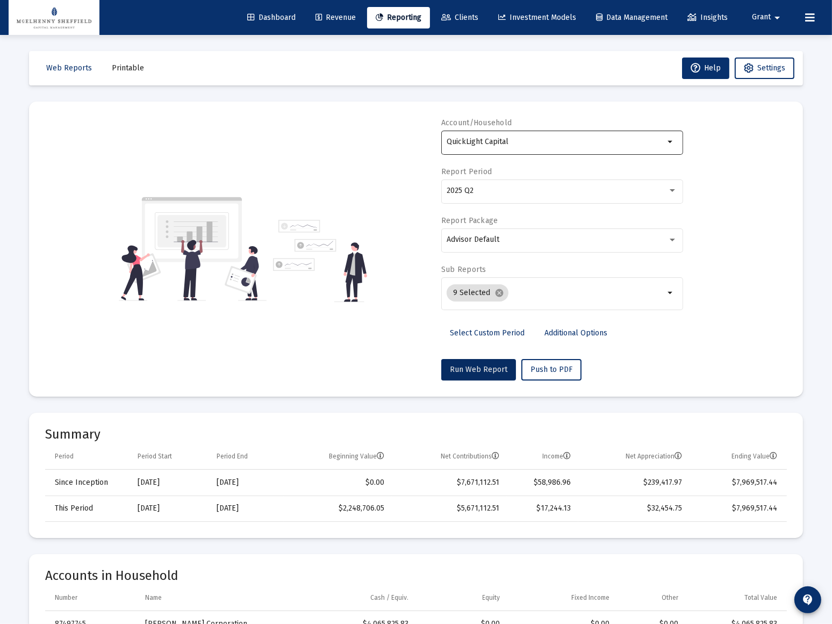
click at [563, 140] on input "QuickLight Capital" at bounding box center [556, 142] width 218 height 9
click at [738, 245] on div "Account/Household QuickLight Capital arrow_drop_down Report Period 2025 Q2 Repo…" at bounding box center [416, 249] width 742 height 263
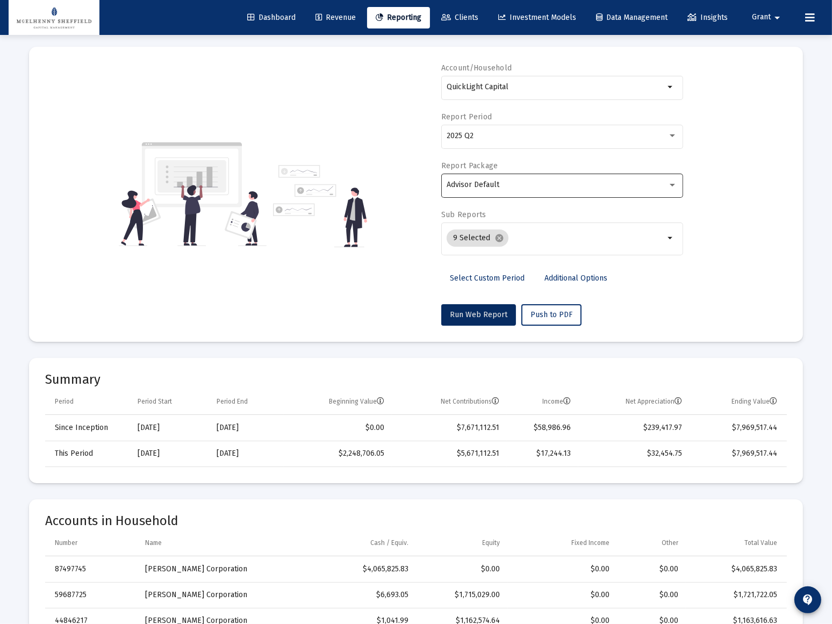
scroll to position [48, 0]
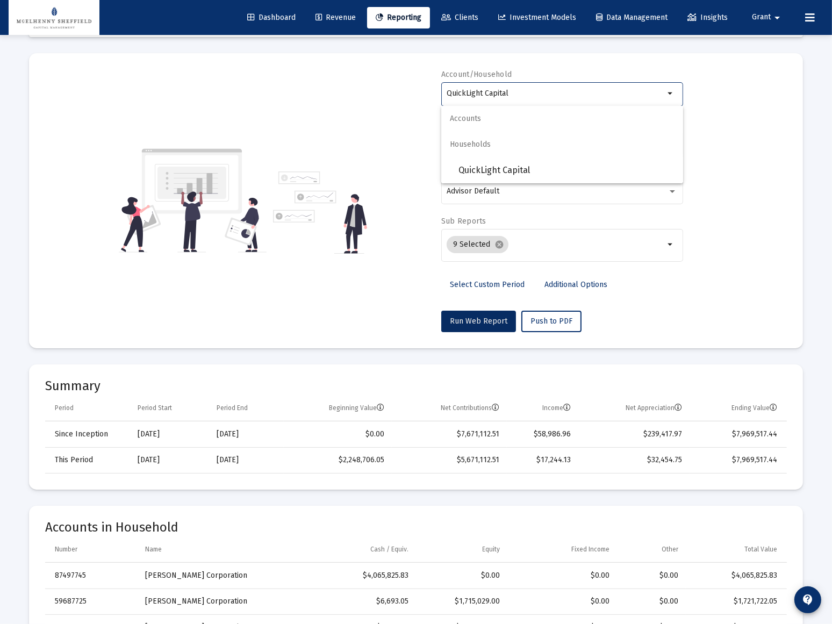
click at [554, 94] on input "QuickLight Capital" at bounding box center [556, 93] width 218 height 9
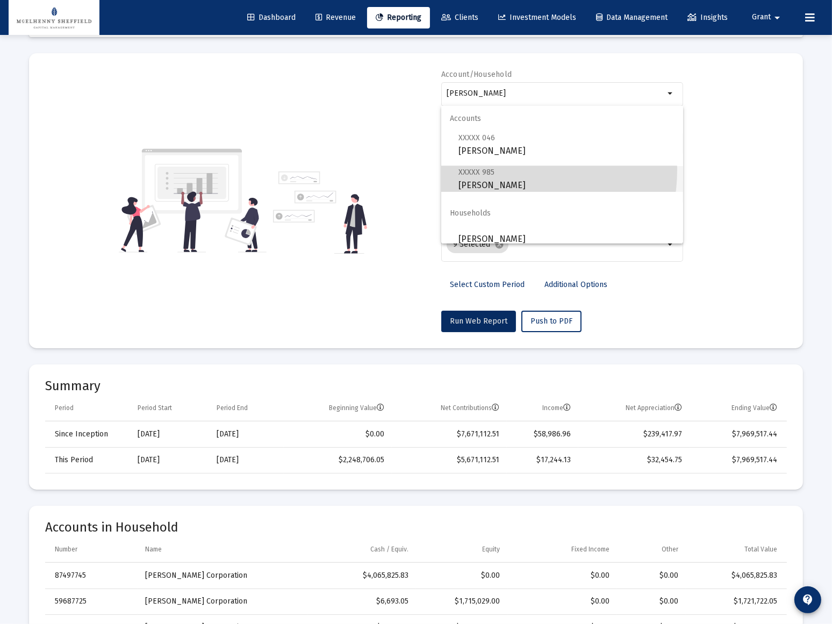
click at [489, 169] on span "XXXXX 985" at bounding box center [477, 172] width 36 height 9
type input "[PERSON_NAME]"
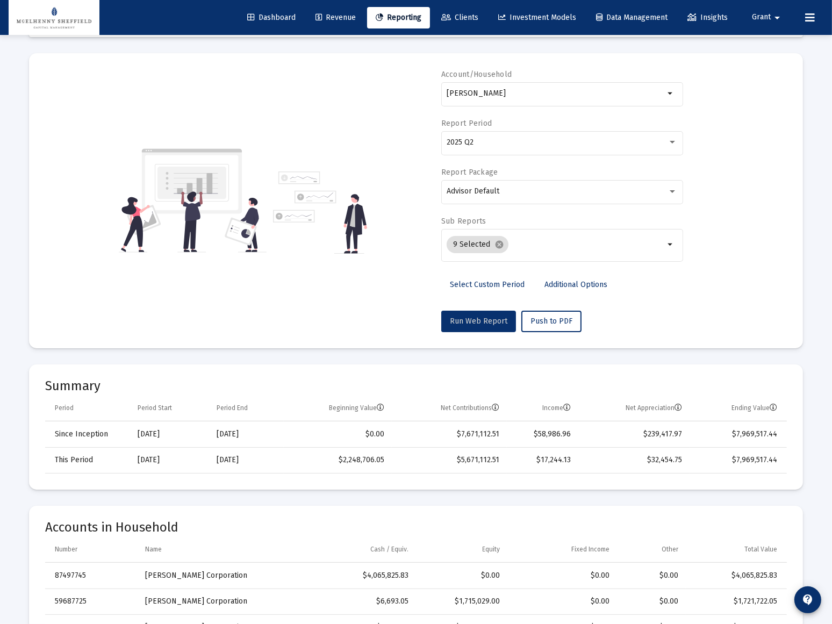
click at [479, 322] on span "Run Web Report" at bounding box center [479, 321] width 58 height 9
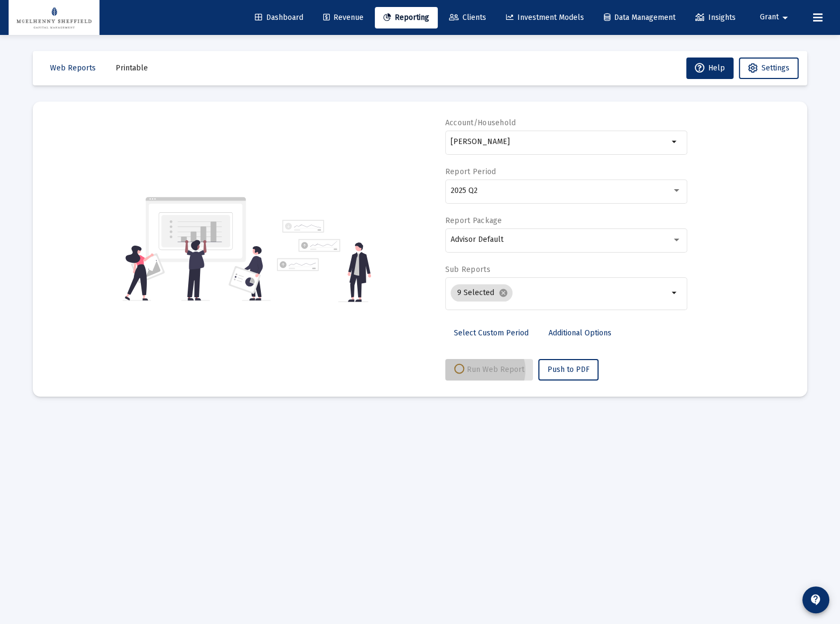
select select "View all"
